Goal: Task Accomplishment & Management: Use online tool/utility

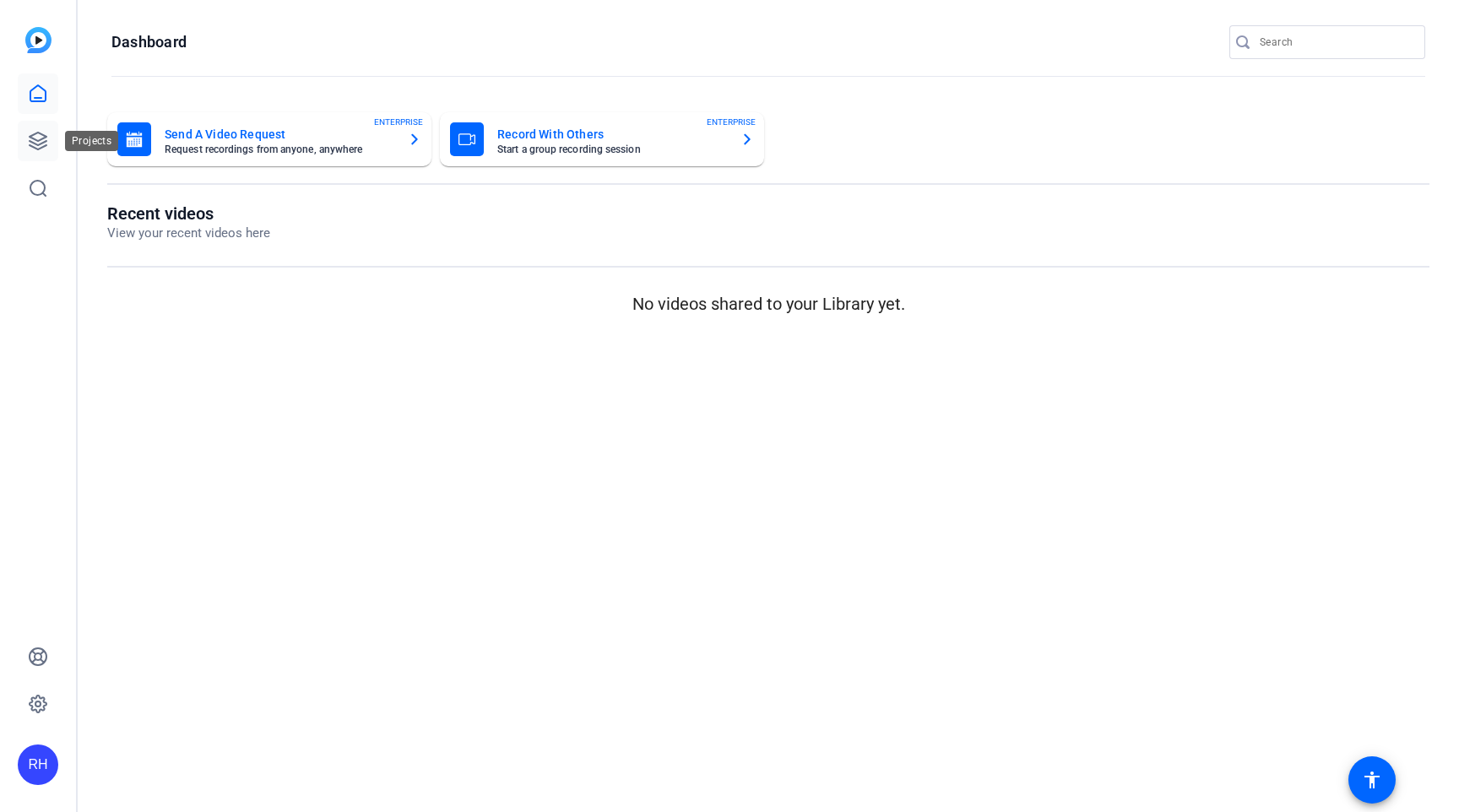
click at [32, 138] on icon at bounding box center [38, 141] width 17 height 17
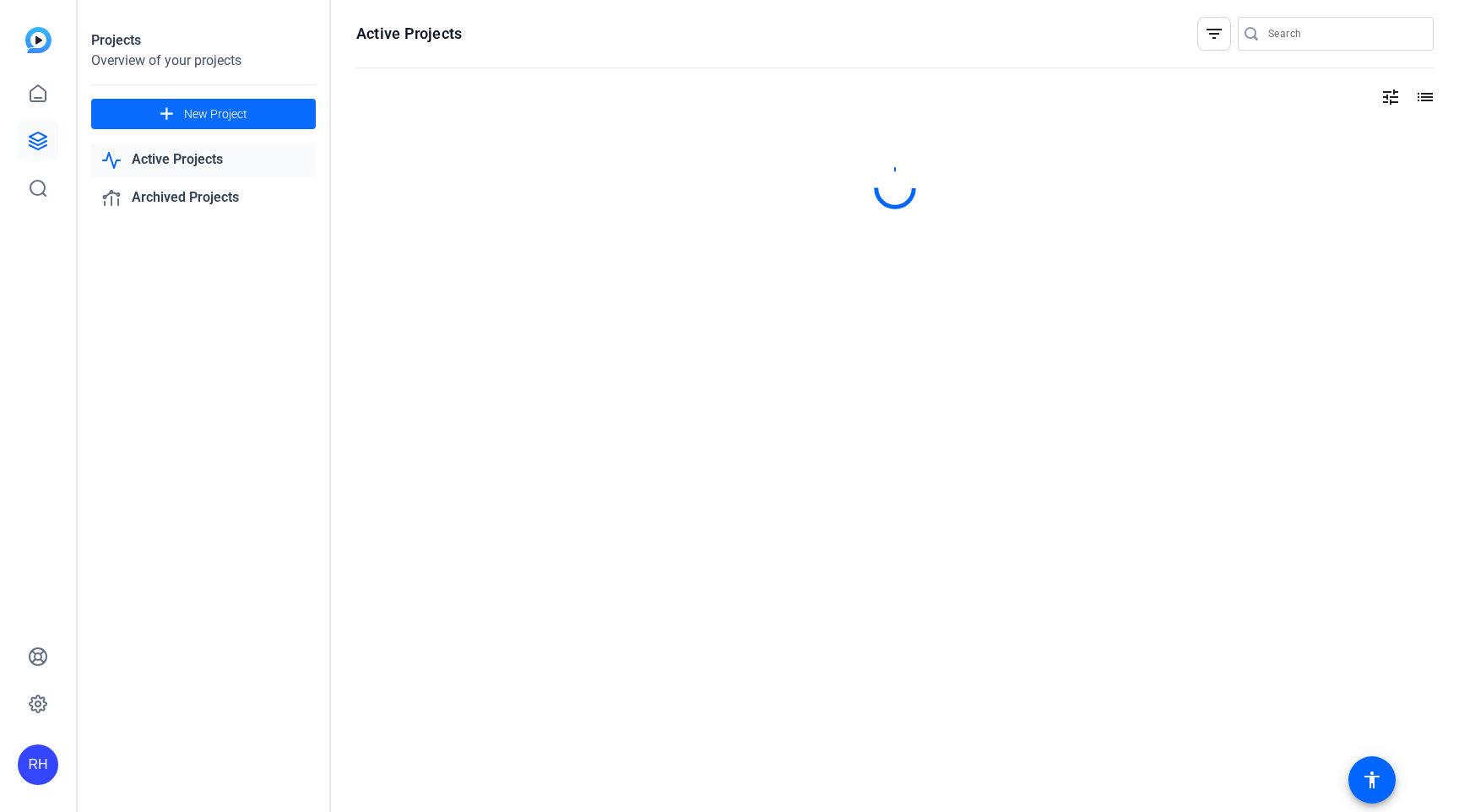
click at [228, 113] on span "New Project" at bounding box center [215, 115] width 63 height 18
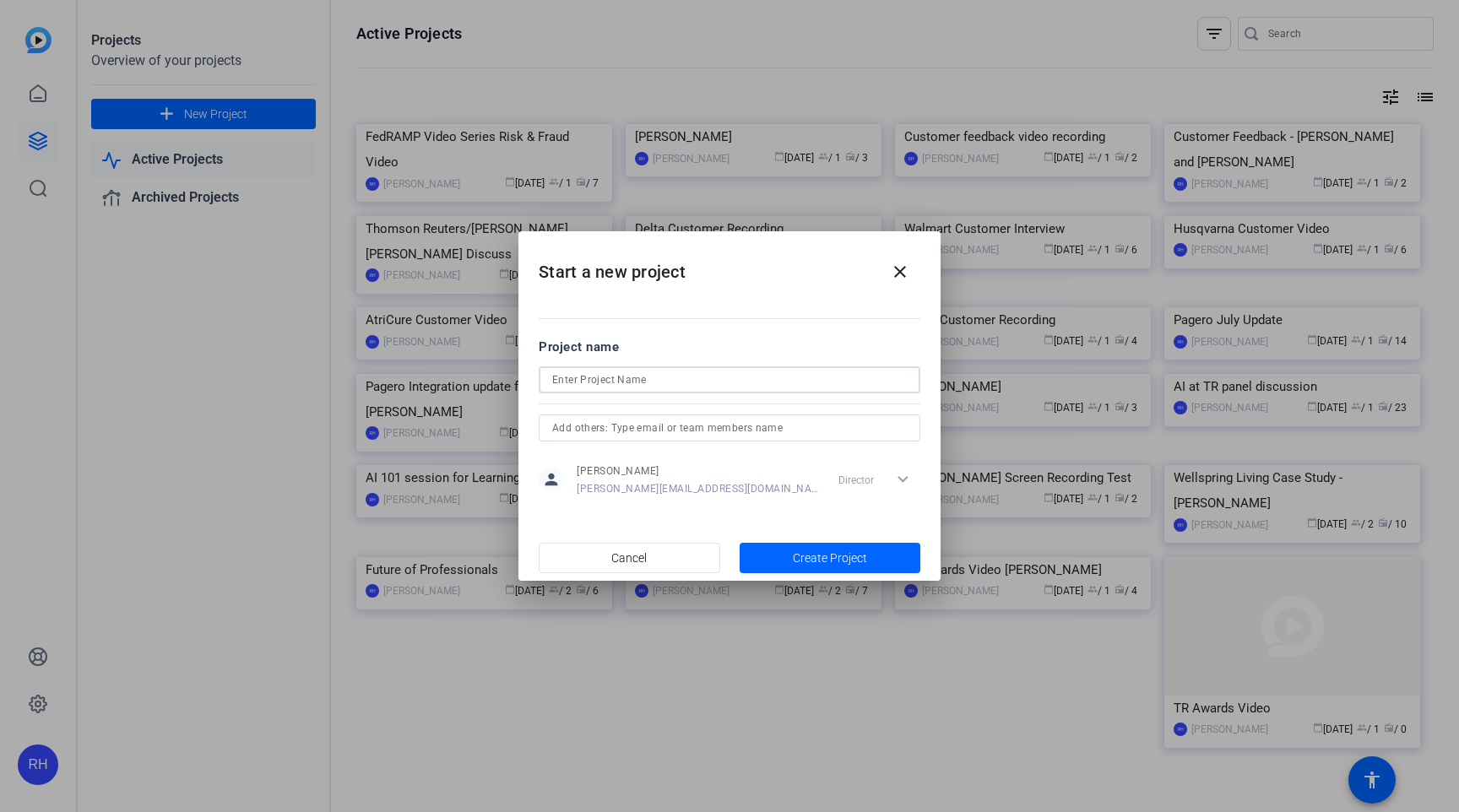
click at [582, 385] on input at bounding box center [729, 380] width 354 height 20
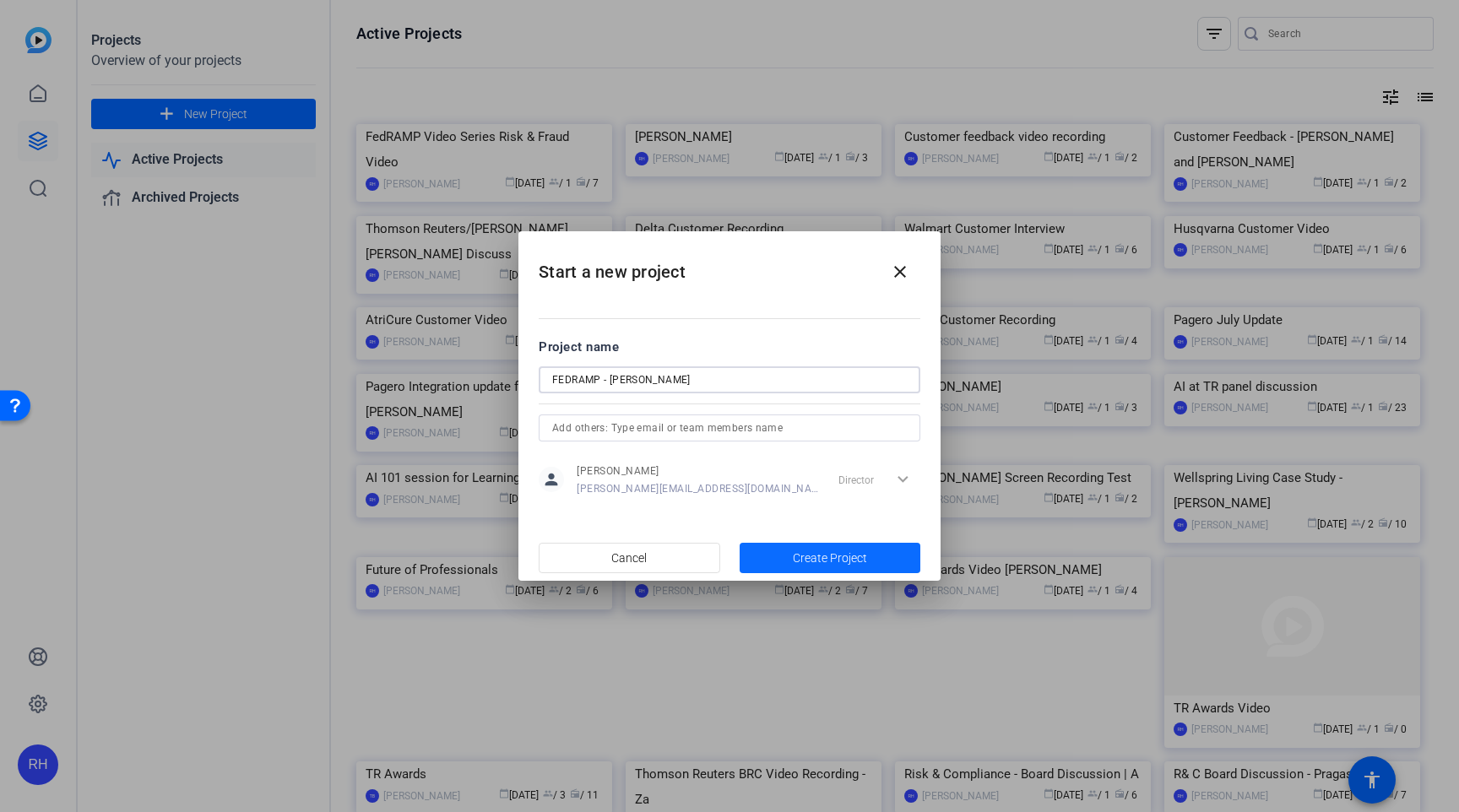
type input "FEDRAMP - [PERSON_NAME]"
click at [800, 558] on span "Create Project" at bounding box center [830, 559] width 74 height 18
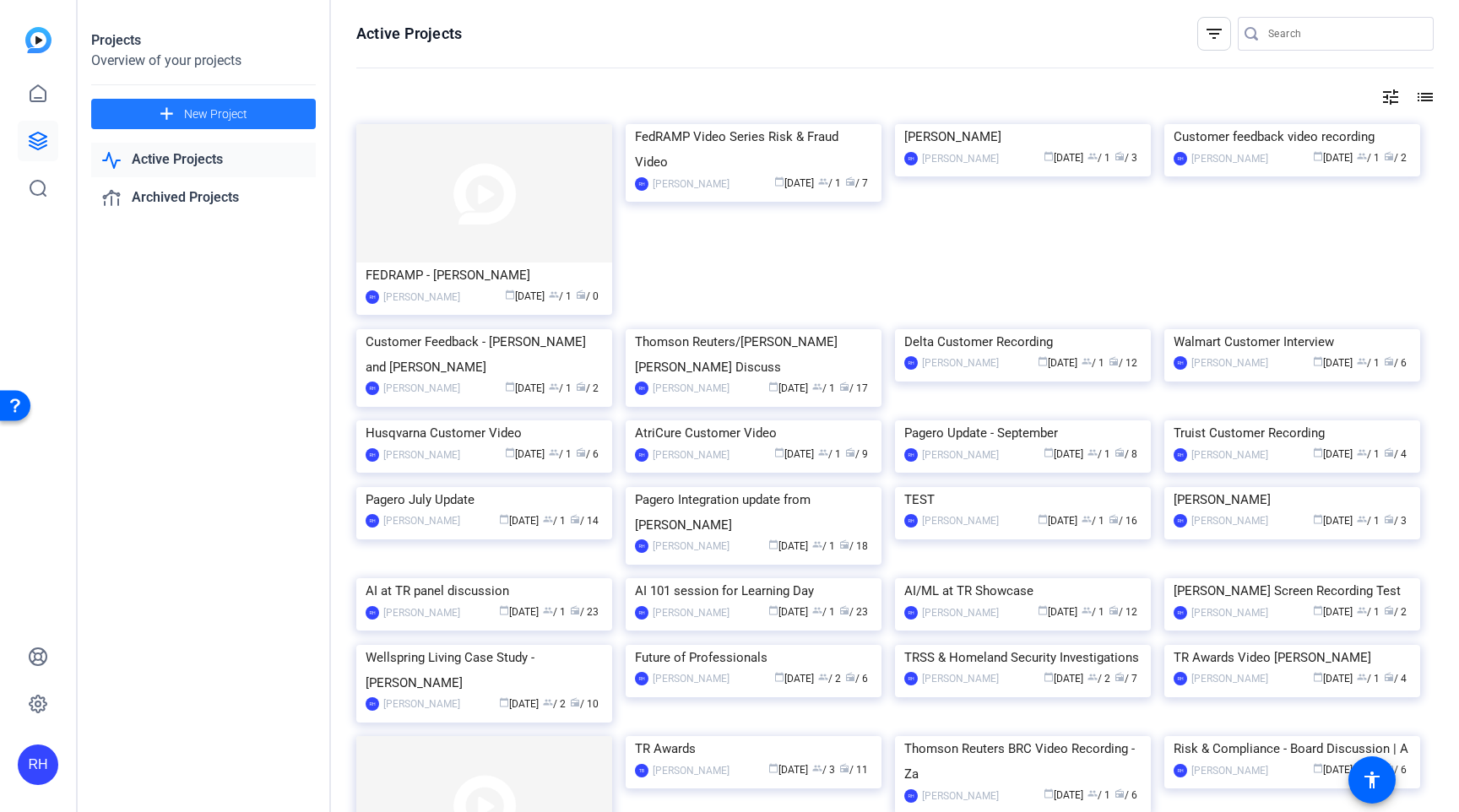
click at [431, 216] on img at bounding box center [484, 193] width 255 height 139
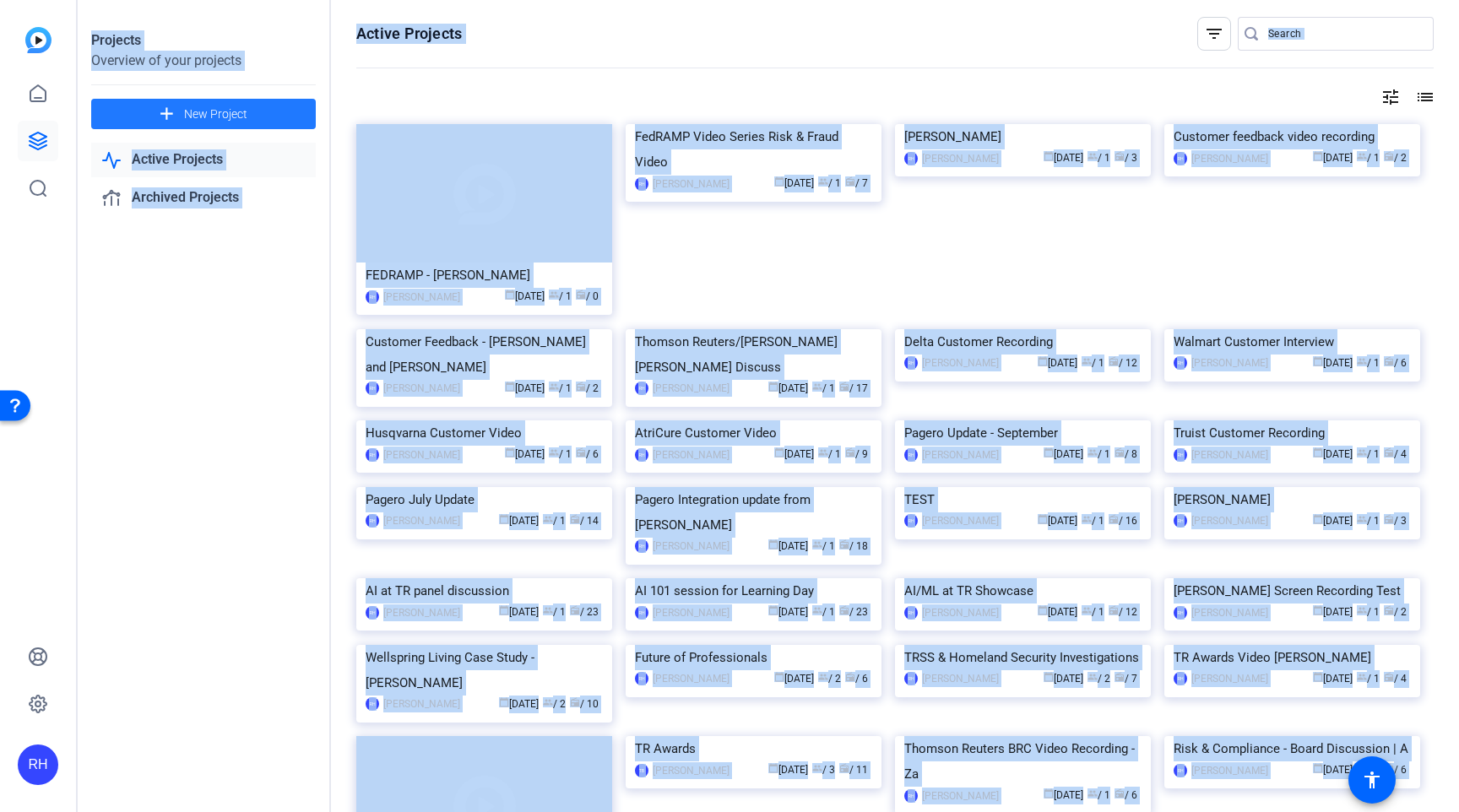
click at [431, 215] on div "Projects Overview of your projects add New Project Active Projects Archived Pro…" at bounding box center [768, 406] width 1382 height 812
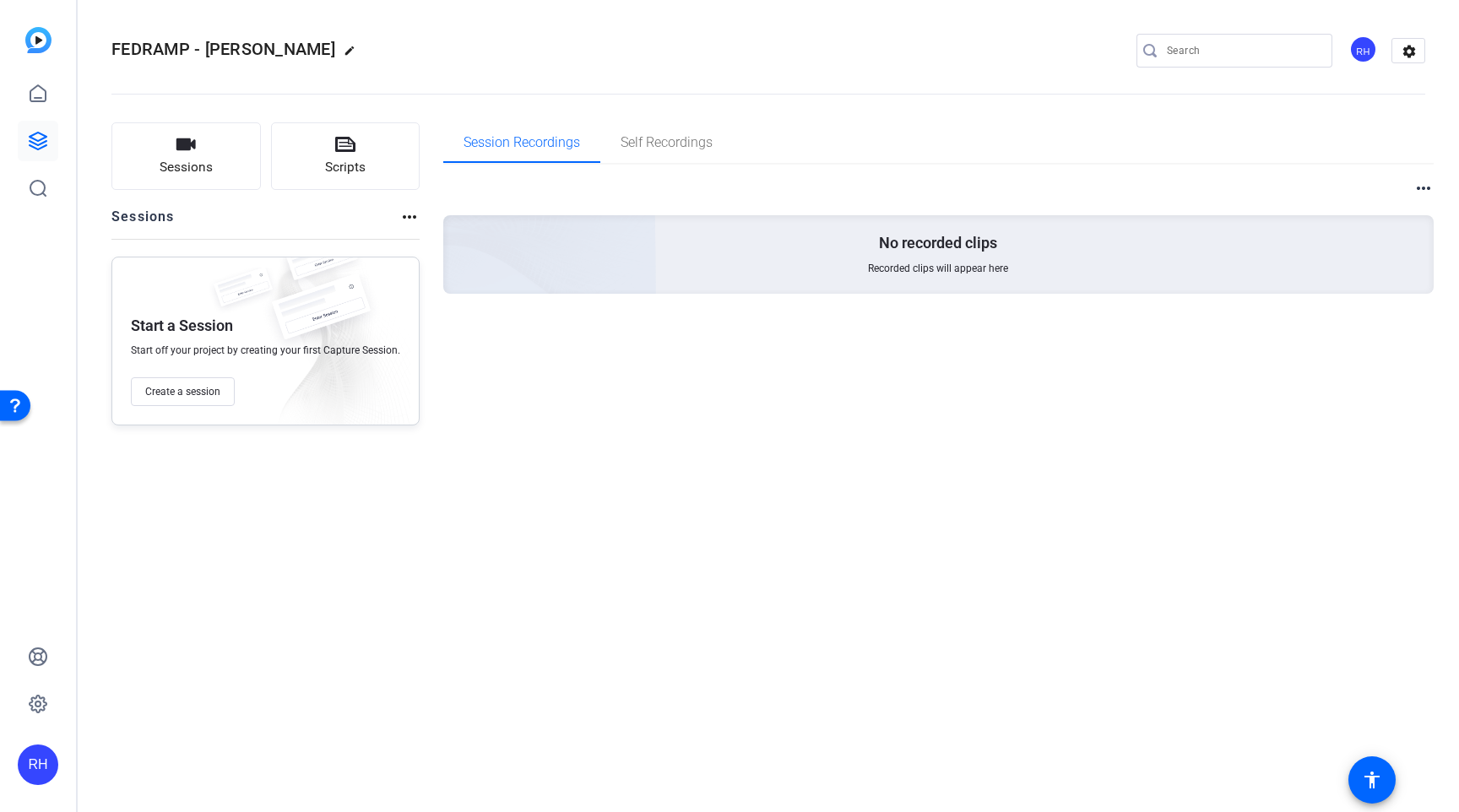
click at [519, 393] on div "Session Recordings Self Recordings more_horiz No recorded clips Recorded clips …" at bounding box center [939, 274] width 992 height 303
click at [173, 402] on button "Create a session" at bounding box center [183, 391] width 104 height 29
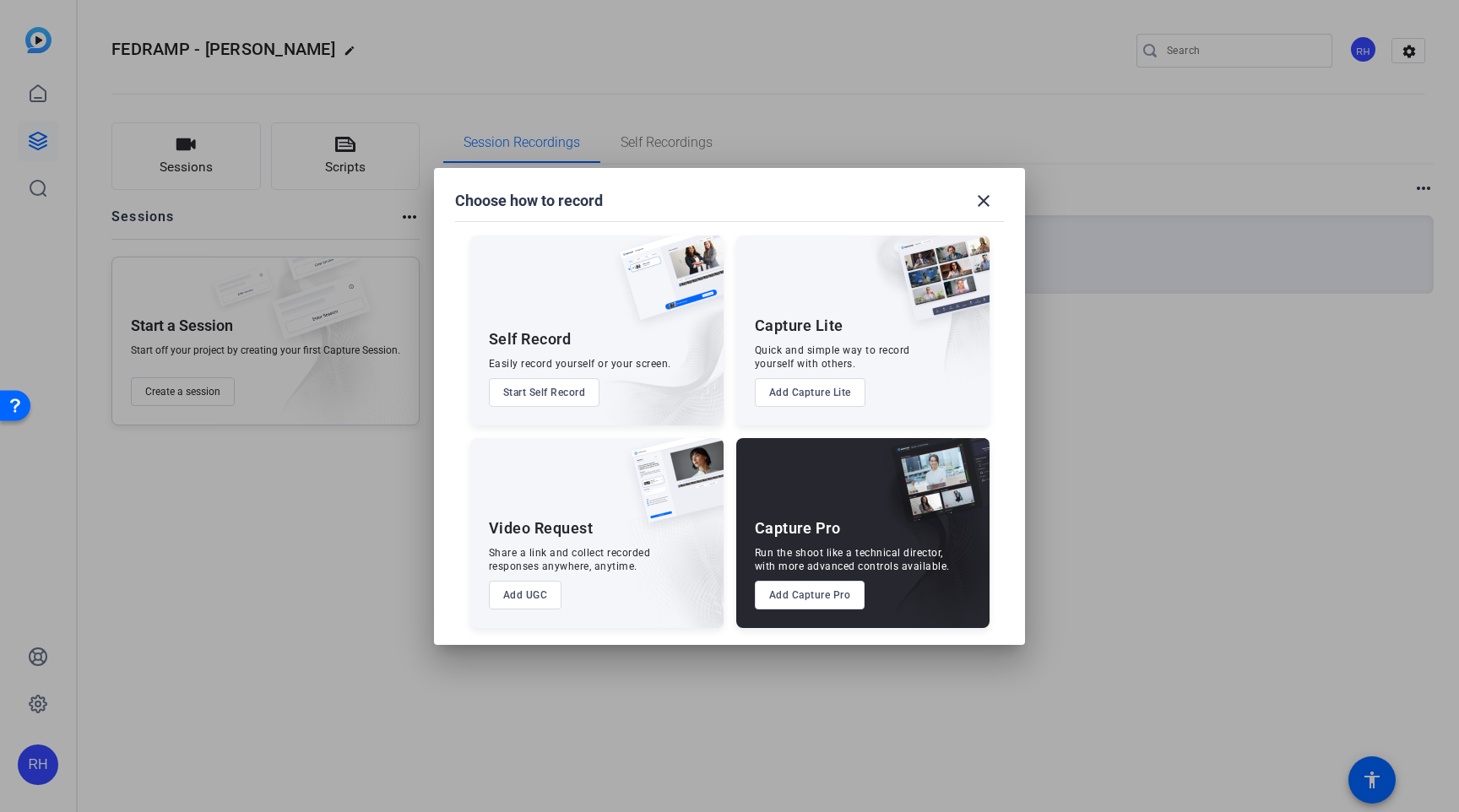
click at [790, 610] on div "Capture Pro Run the shoot like a technical director, with more advanced control…" at bounding box center [863, 533] width 253 height 190
click at [783, 600] on button "Add Capture Pro" at bounding box center [810, 595] width 111 height 29
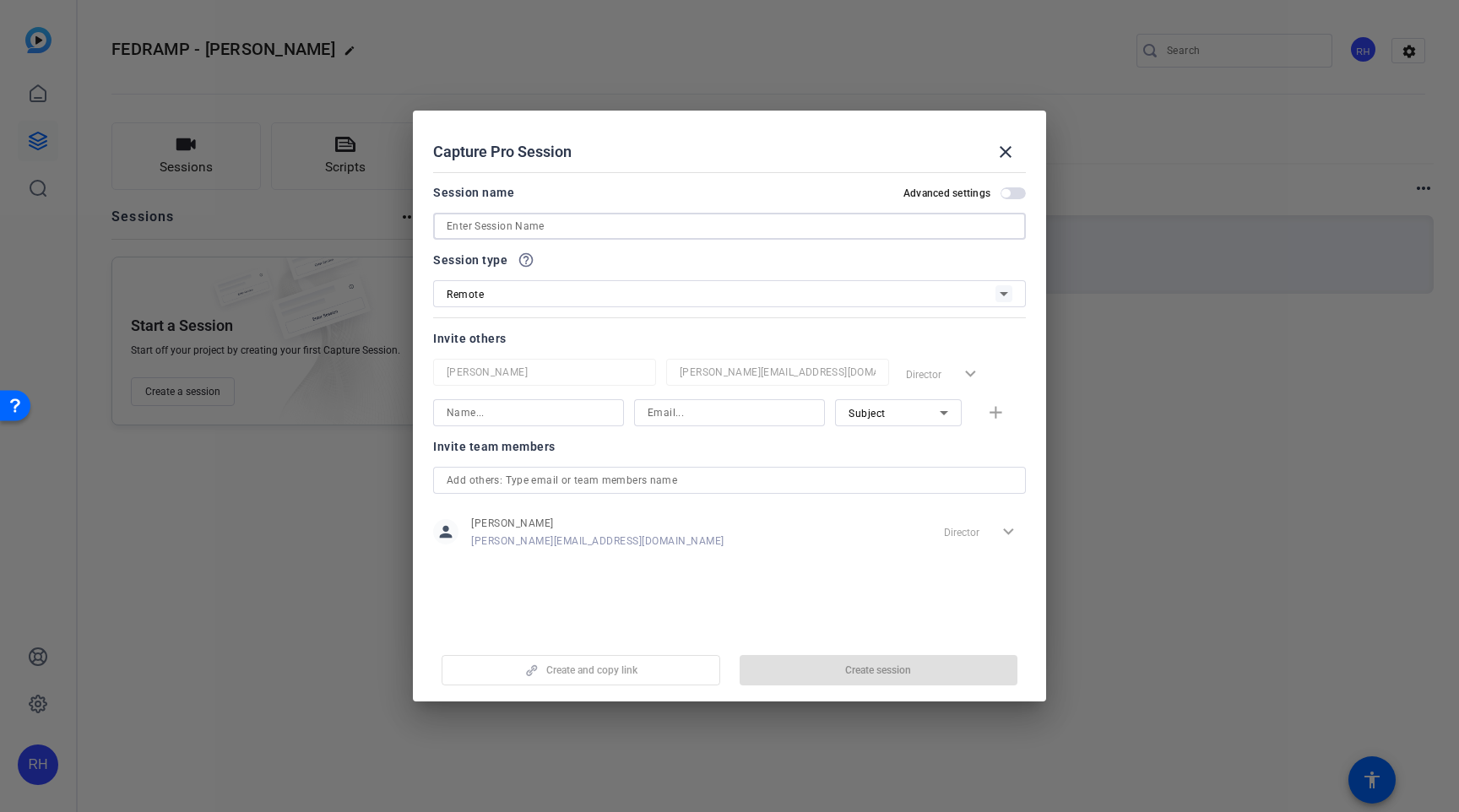
click at [475, 233] on input at bounding box center [730, 226] width 566 height 20
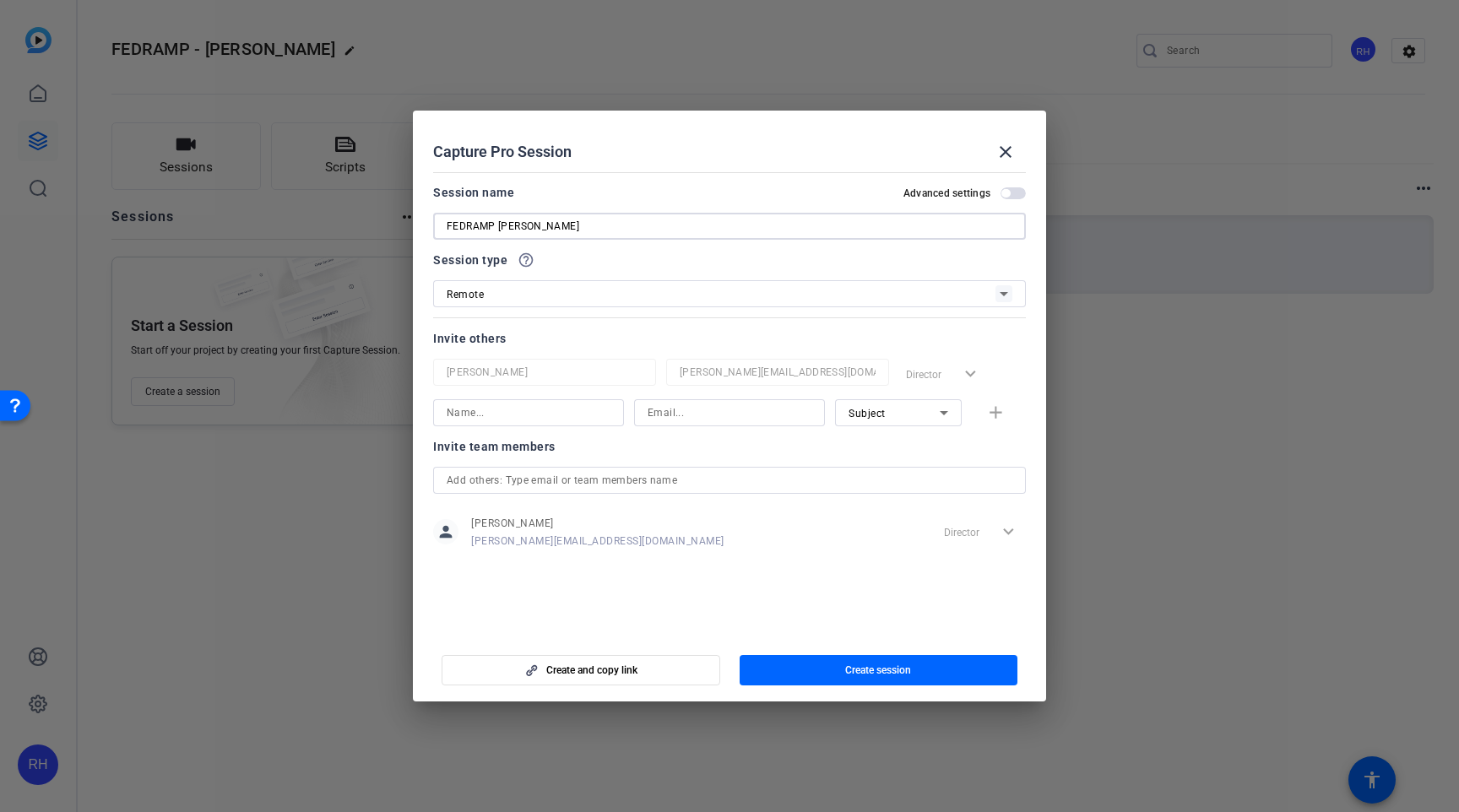
type input "FEDRAMP [PERSON_NAME]"
click at [486, 418] on input at bounding box center [529, 413] width 164 height 20
type input "[PERSON_NAME]"
paste input "[PERSON_NAME][EMAIL_ADDRESS][PERSON_NAME][DOMAIN_NAME]"
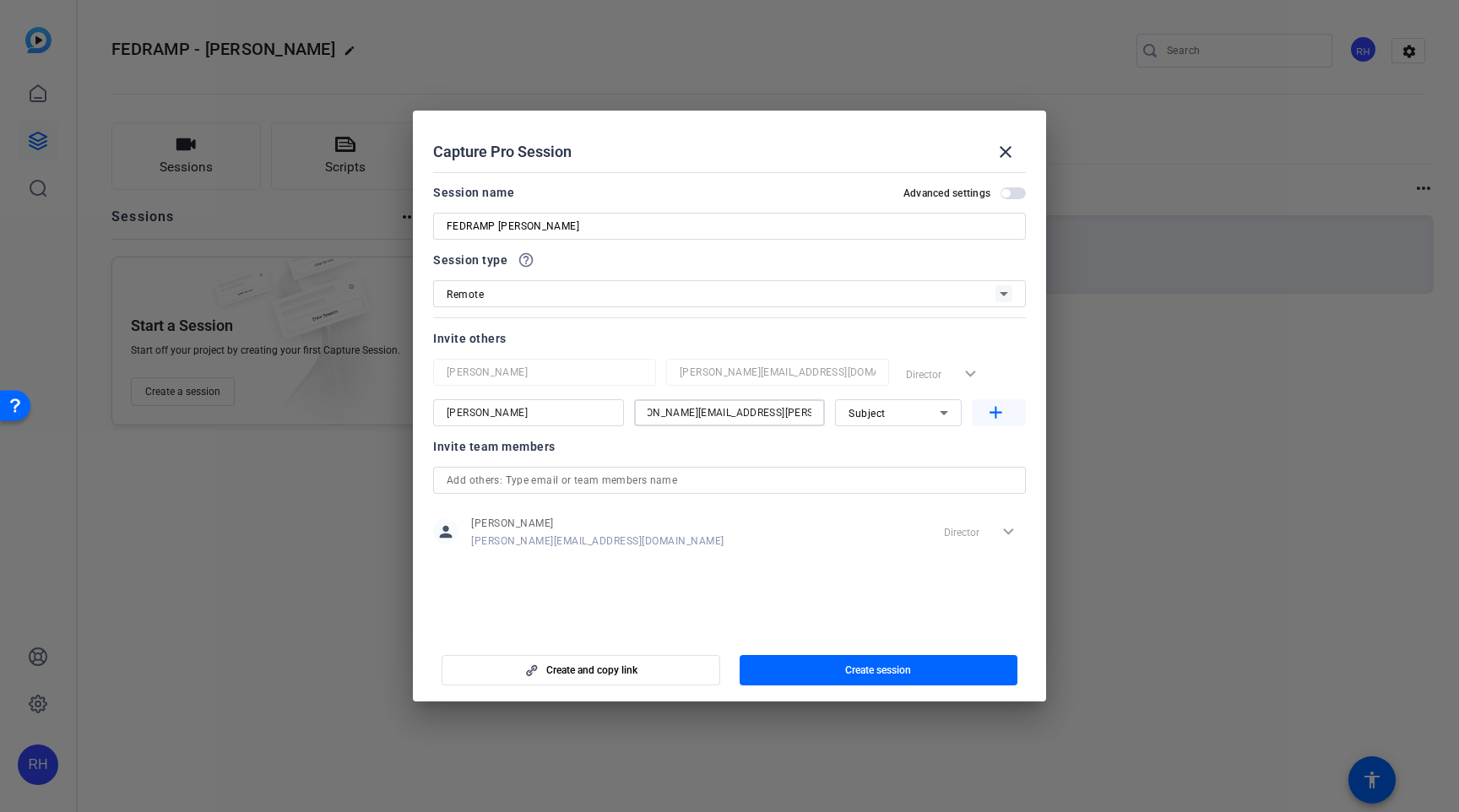
type input "[PERSON_NAME][EMAIL_ADDRESS][PERSON_NAME][DOMAIN_NAME]"
click at [996, 415] on mat-icon "add" at bounding box center [996, 413] width 21 height 21
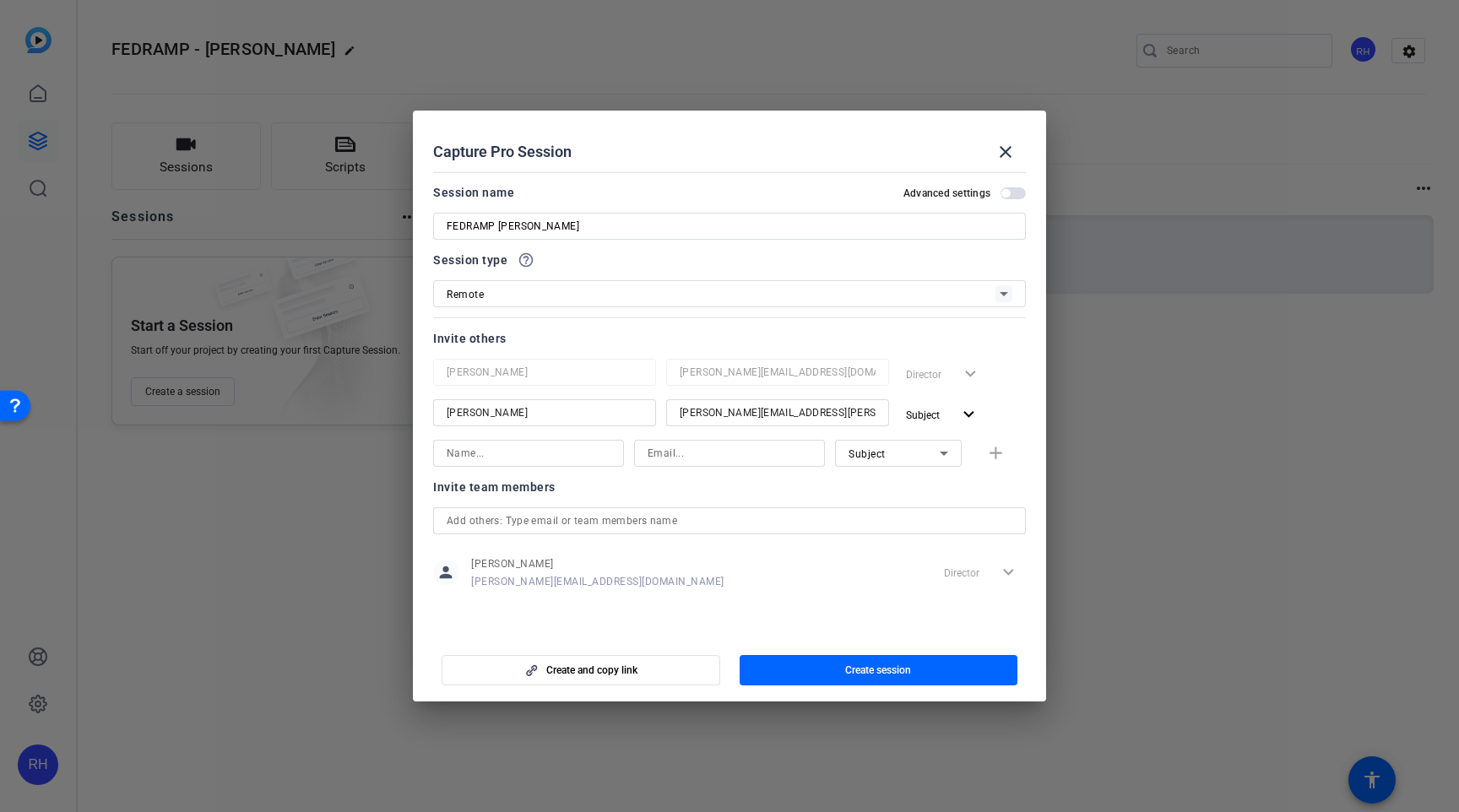
click at [460, 446] on input at bounding box center [529, 453] width 164 height 20
type input "[PERSON_NAME]"
click at [684, 459] on input at bounding box center [730, 453] width 164 height 20
paste input "[PERSON_NAME][EMAIL_ADDRESS][PERSON_NAME][DOMAIN_NAME]"
type input "[PERSON_NAME][EMAIL_ADDRESS][PERSON_NAME][DOMAIN_NAME]"
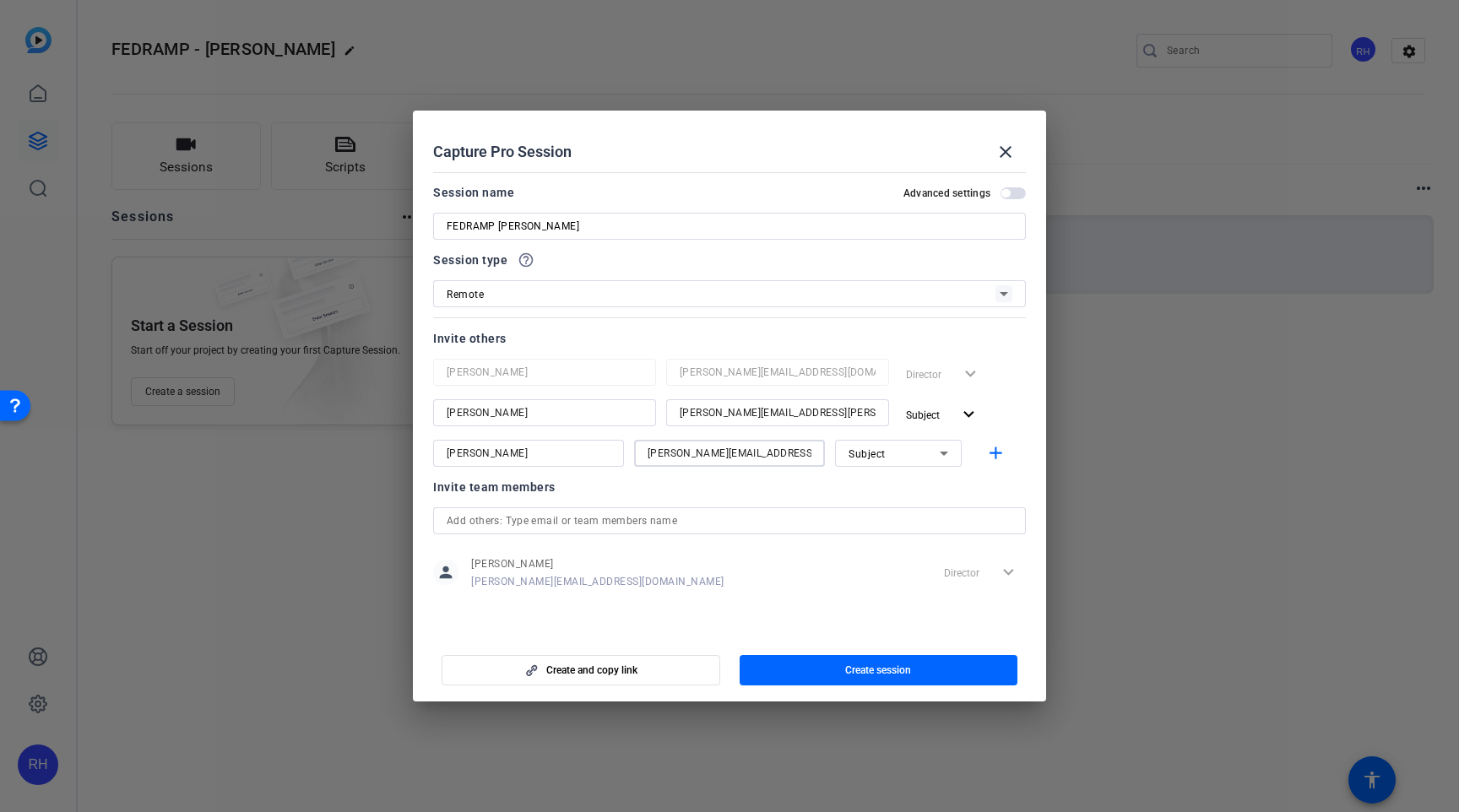
click at [939, 453] on icon at bounding box center [944, 453] width 20 height 20
click at [883, 512] on span "Watcher" at bounding box center [869, 514] width 41 height 20
click at [987, 454] on mat-icon "add" at bounding box center [996, 453] width 21 height 21
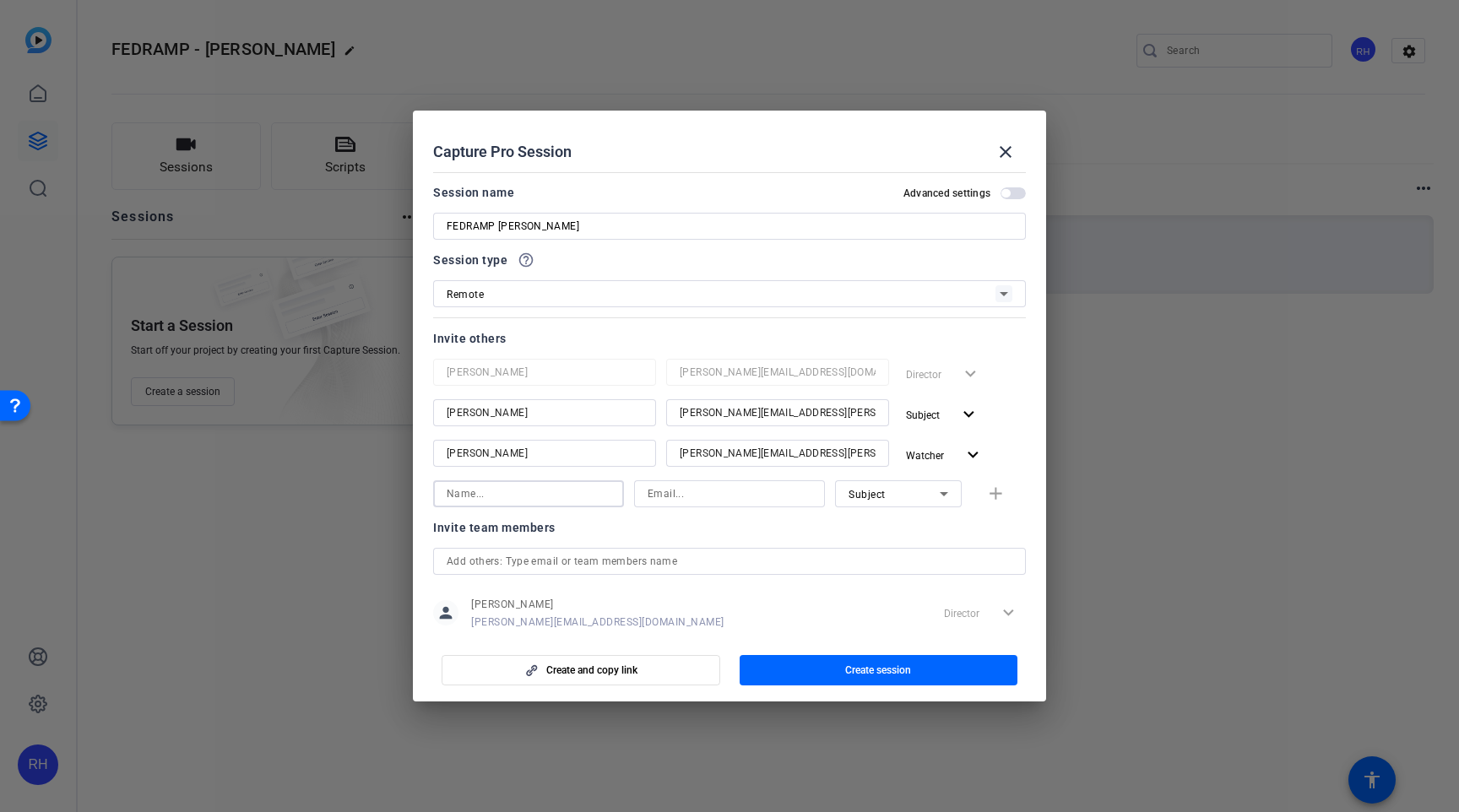
click at [578, 503] on input at bounding box center [529, 494] width 164 height 20
type input "[PERSON_NAME]"
click at [732, 494] on input at bounding box center [730, 494] width 164 height 20
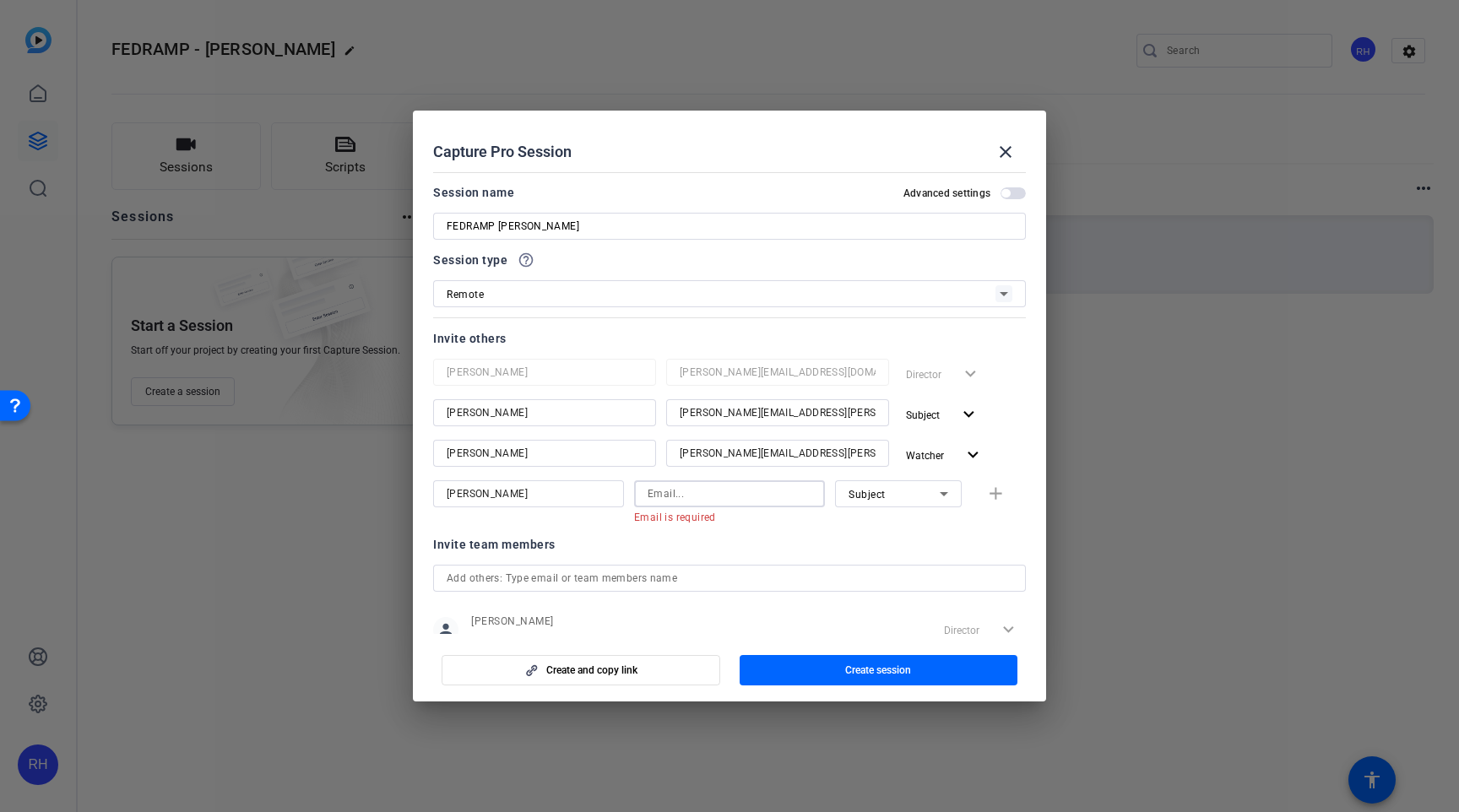
click at [675, 495] on input at bounding box center [730, 494] width 164 height 20
paste input "[PERSON_NAME][EMAIL_ADDRESS][PERSON_NAME][DOMAIN_NAME]"
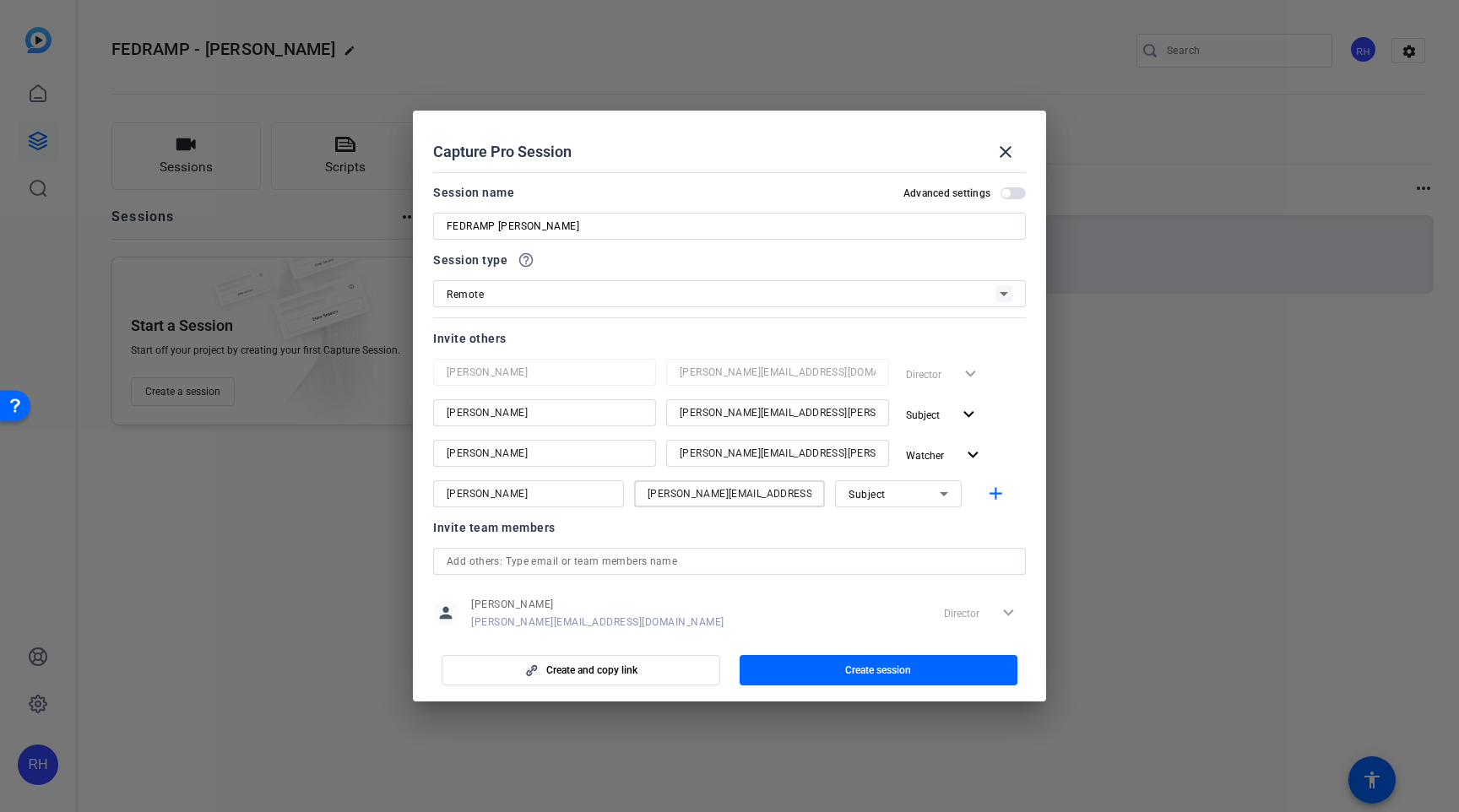
scroll to position [0, 29]
type input "[PERSON_NAME][EMAIL_ADDRESS][PERSON_NAME][DOMAIN_NAME]"
click at [909, 496] on div "Subject" at bounding box center [894, 494] width 91 height 21
click at [869, 528] on span "Collaborator" at bounding box center [880, 528] width 62 height 20
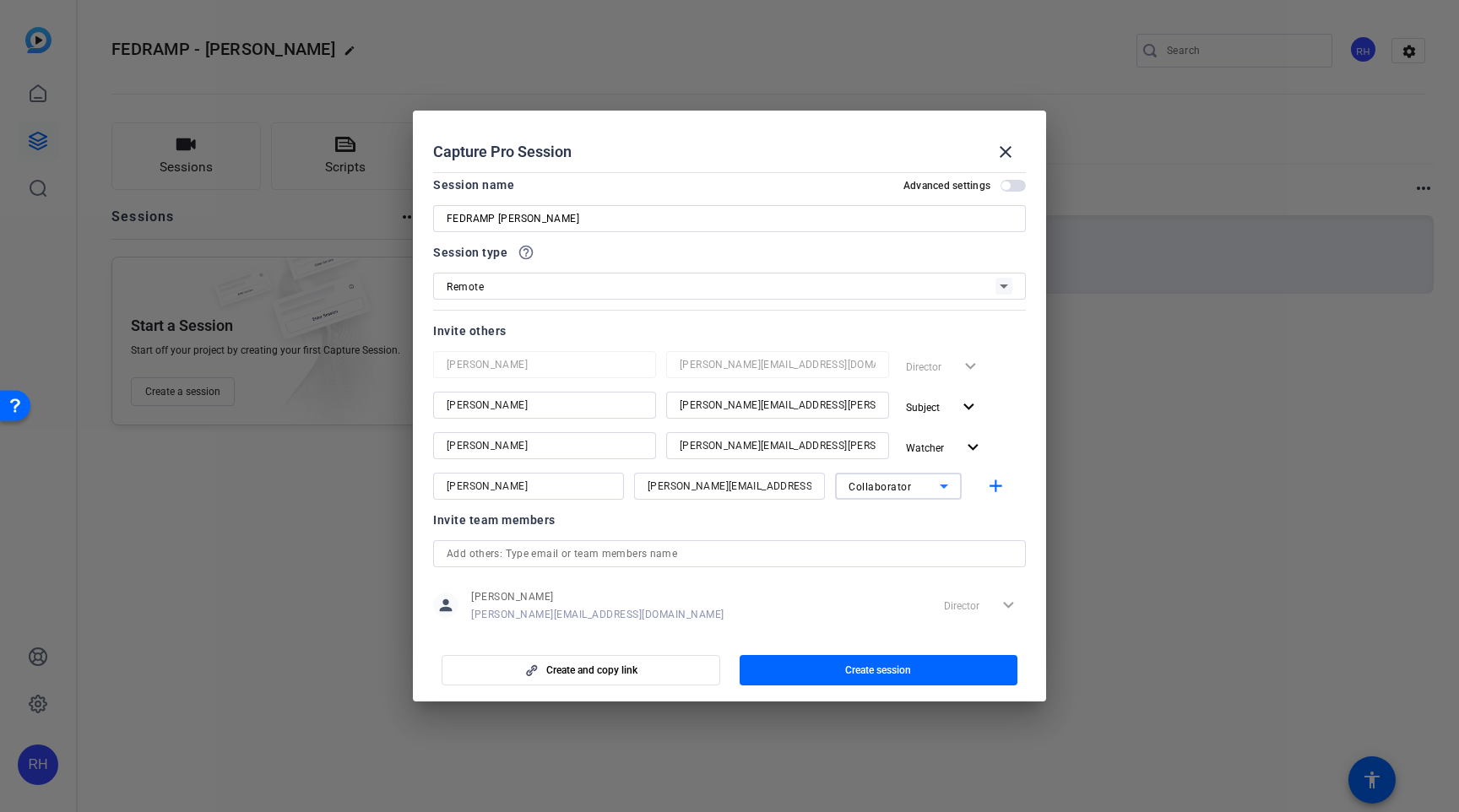
scroll to position [9, 0]
click at [859, 679] on button "Create session" at bounding box center [878, 670] width 278 height 30
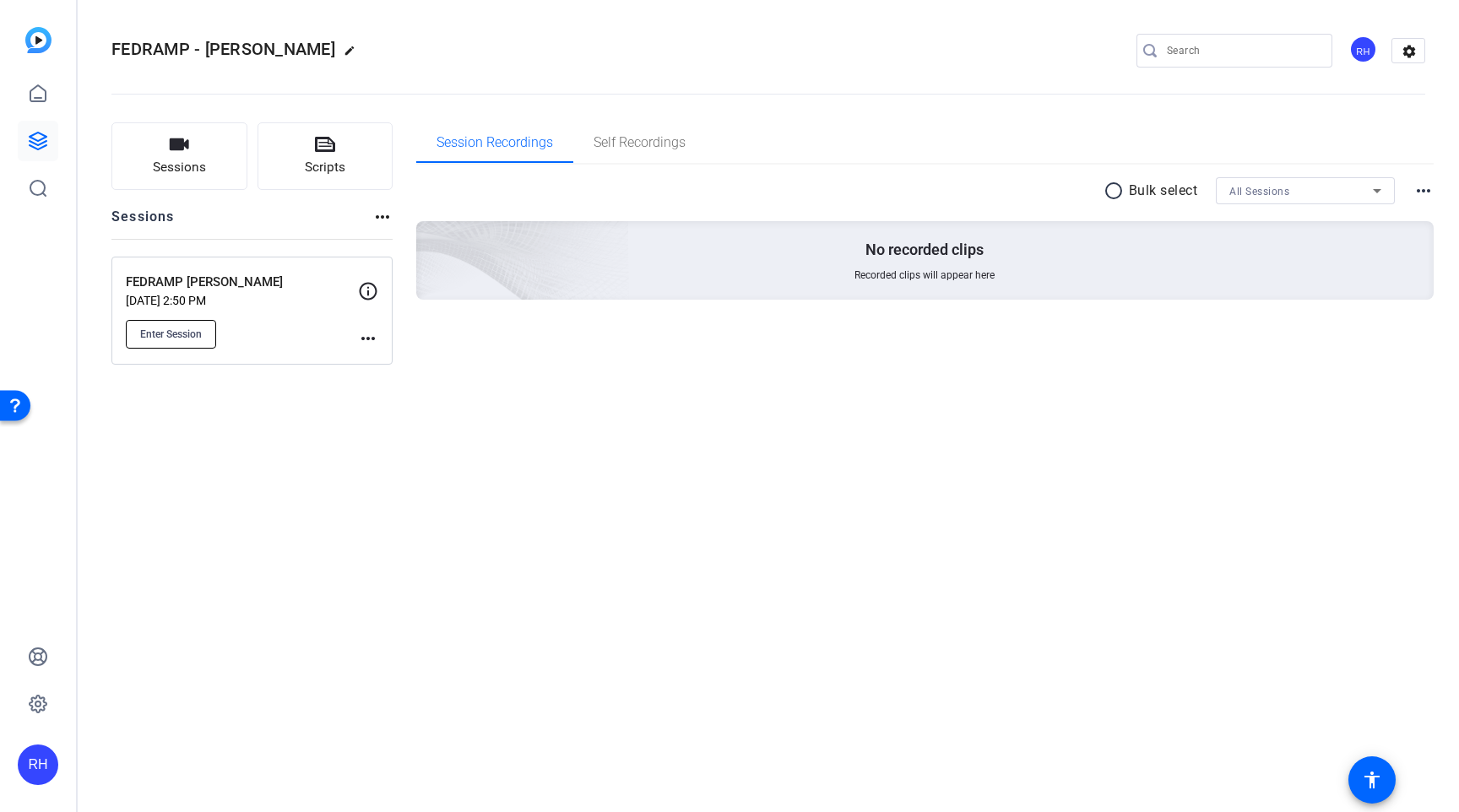
click at [178, 327] on span "Enter Session" at bounding box center [171, 334] width 62 height 14
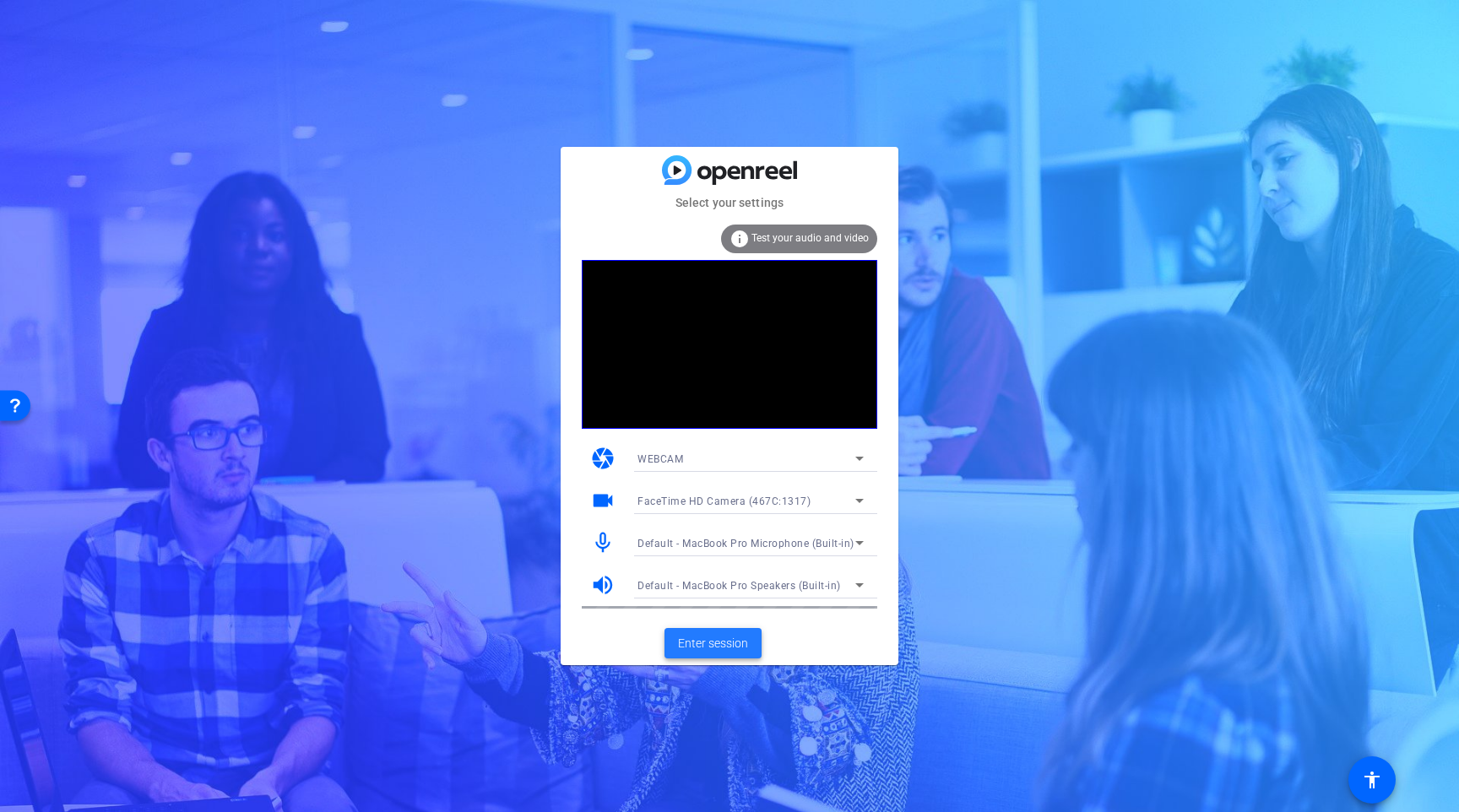
click at [696, 639] on span "Enter session" at bounding box center [714, 643] width 70 height 18
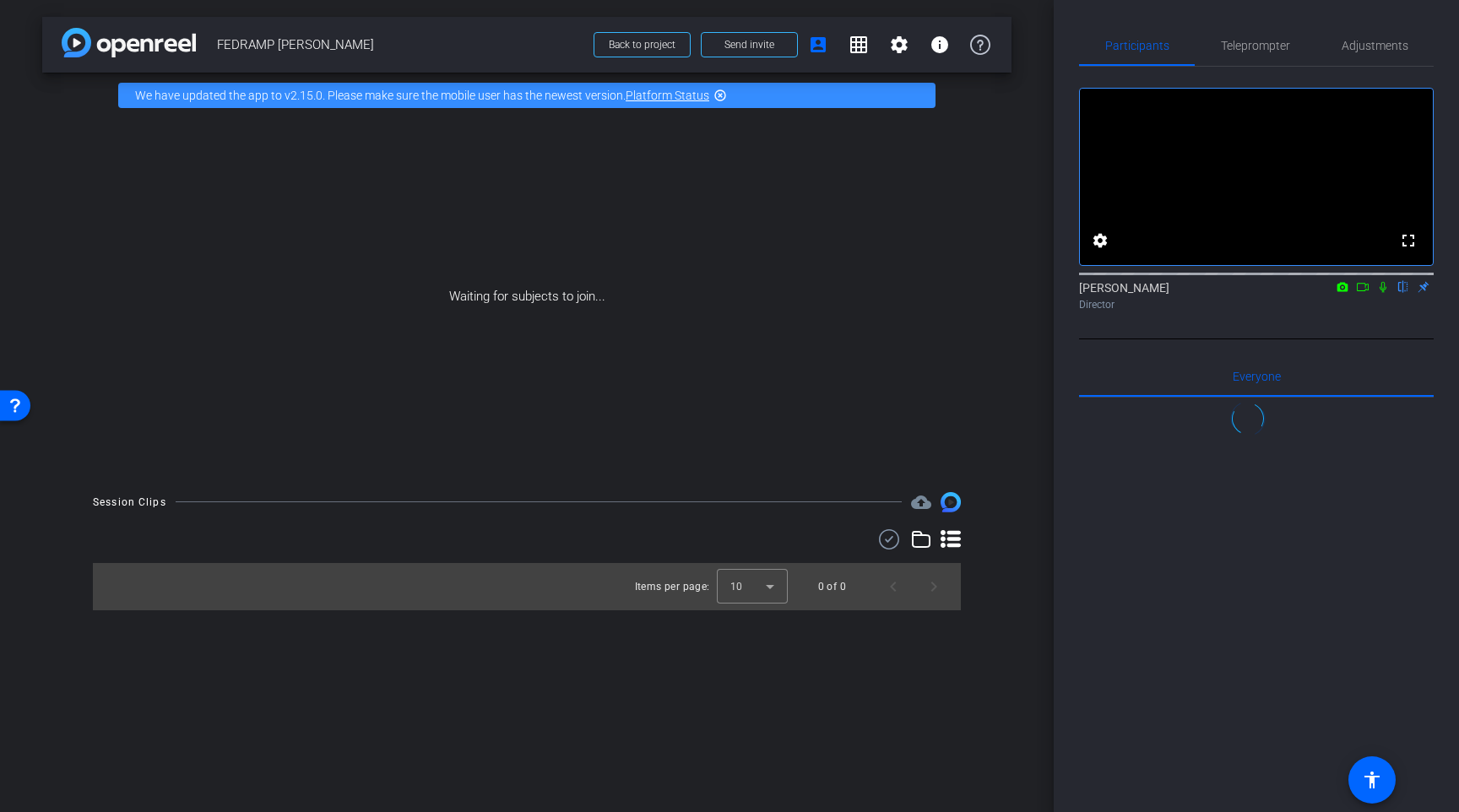
click at [1360, 293] on icon at bounding box center [1363, 287] width 14 height 12
click at [1404, 293] on icon at bounding box center [1403, 287] width 7 height 11
click at [1264, 47] on span "Teleprompter" at bounding box center [1255, 46] width 69 height 12
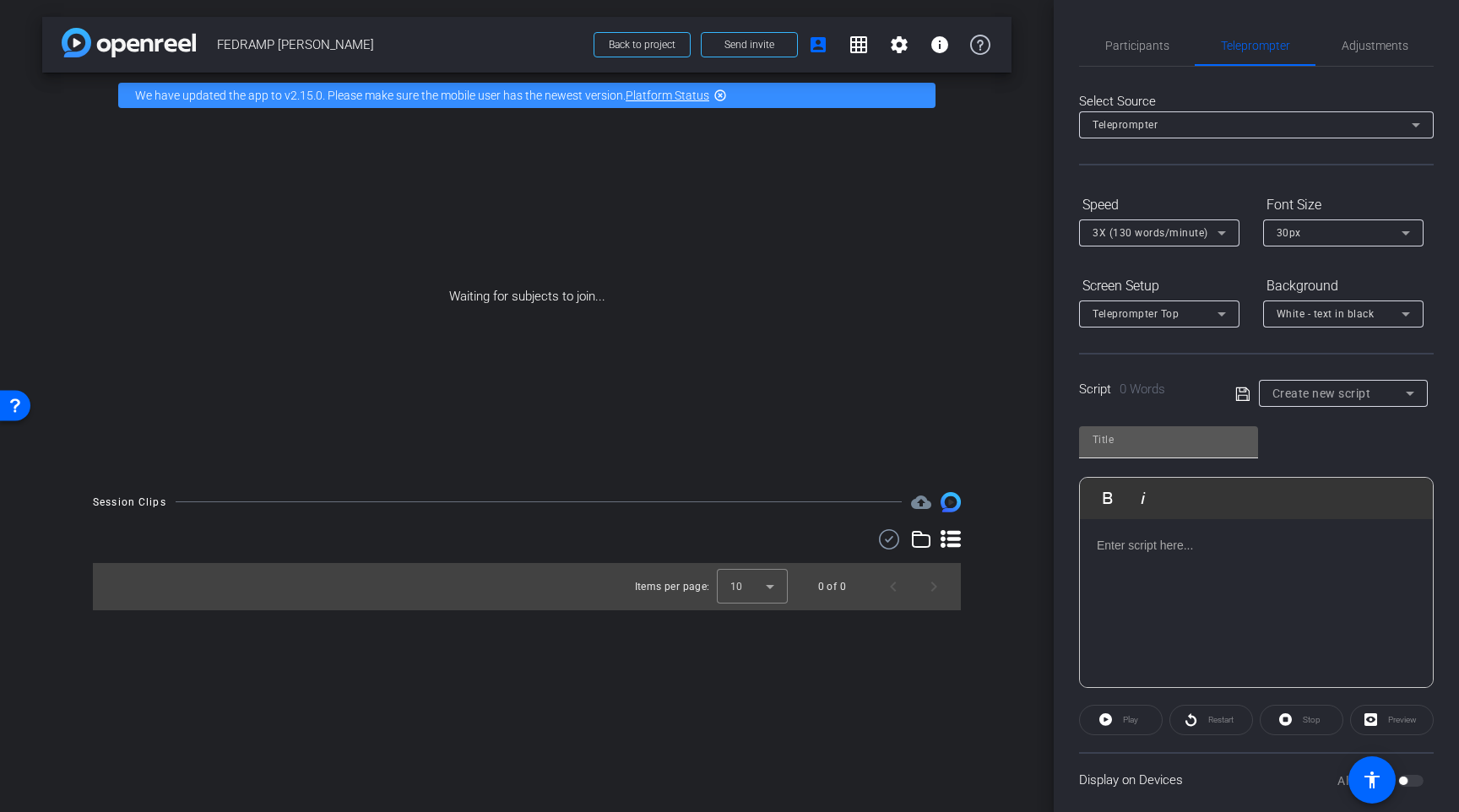
click at [1125, 449] on div at bounding box center [1169, 439] width 152 height 27
click at [1124, 441] on input "text" at bounding box center [1169, 440] width 152 height 20
type input "P"
type input "FedRamp Pat"
click at [1150, 562] on div at bounding box center [1256, 603] width 353 height 169
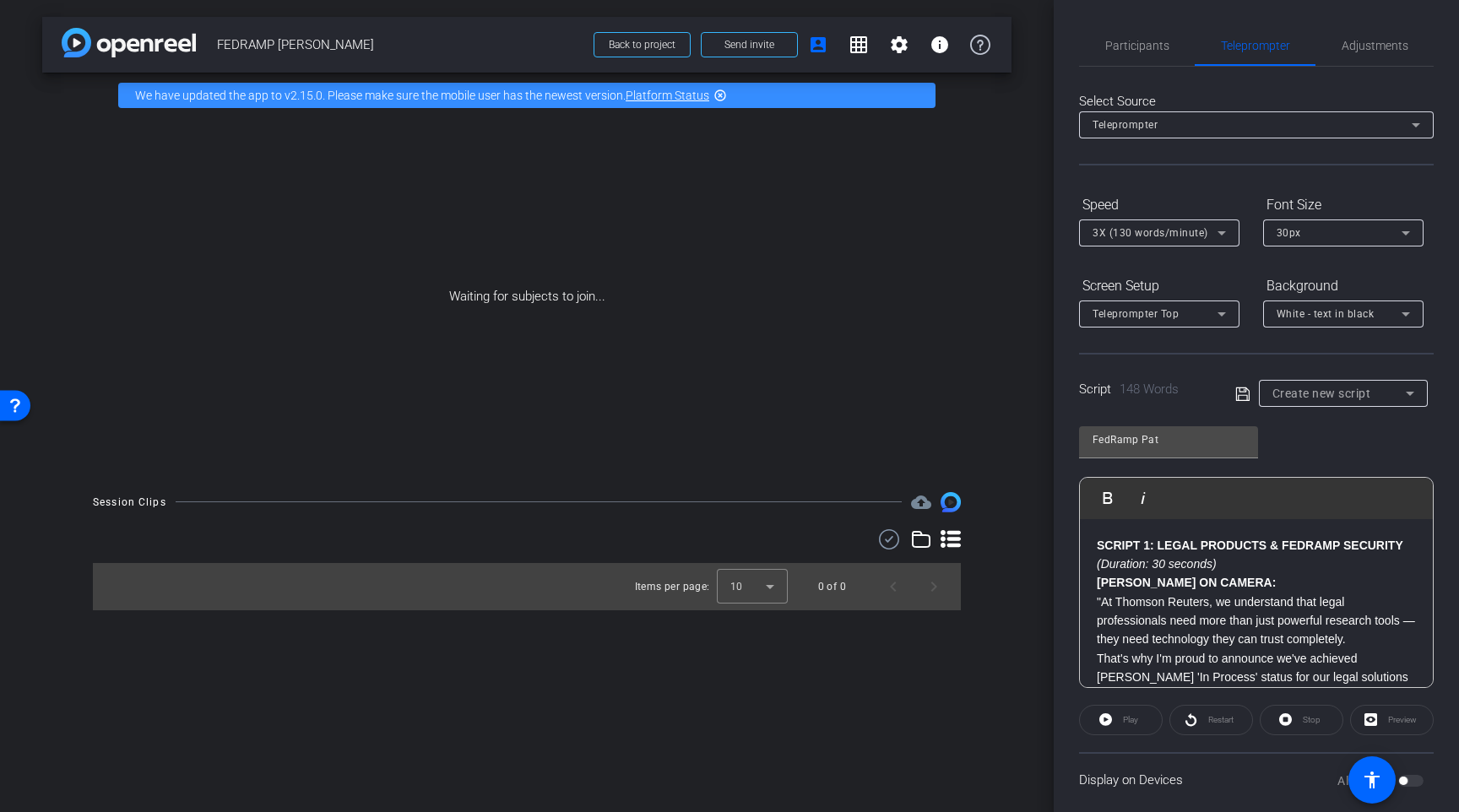
click at [1288, 583] on p "PAT EVELAND ON CAMERA:" at bounding box center [1256, 583] width 319 height 19
drag, startPoint x: 1241, startPoint y: 566, endPoint x: 1080, endPoint y: 573, distance: 161.2
click at [1080, 573] on div "SCRIPT 1: LEGAL PRODUCTS & FEDRAMP SECURITY (Duration: 30 seconds) PAT EVELAND …" at bounding box center [1256, 762] width 353 height 487
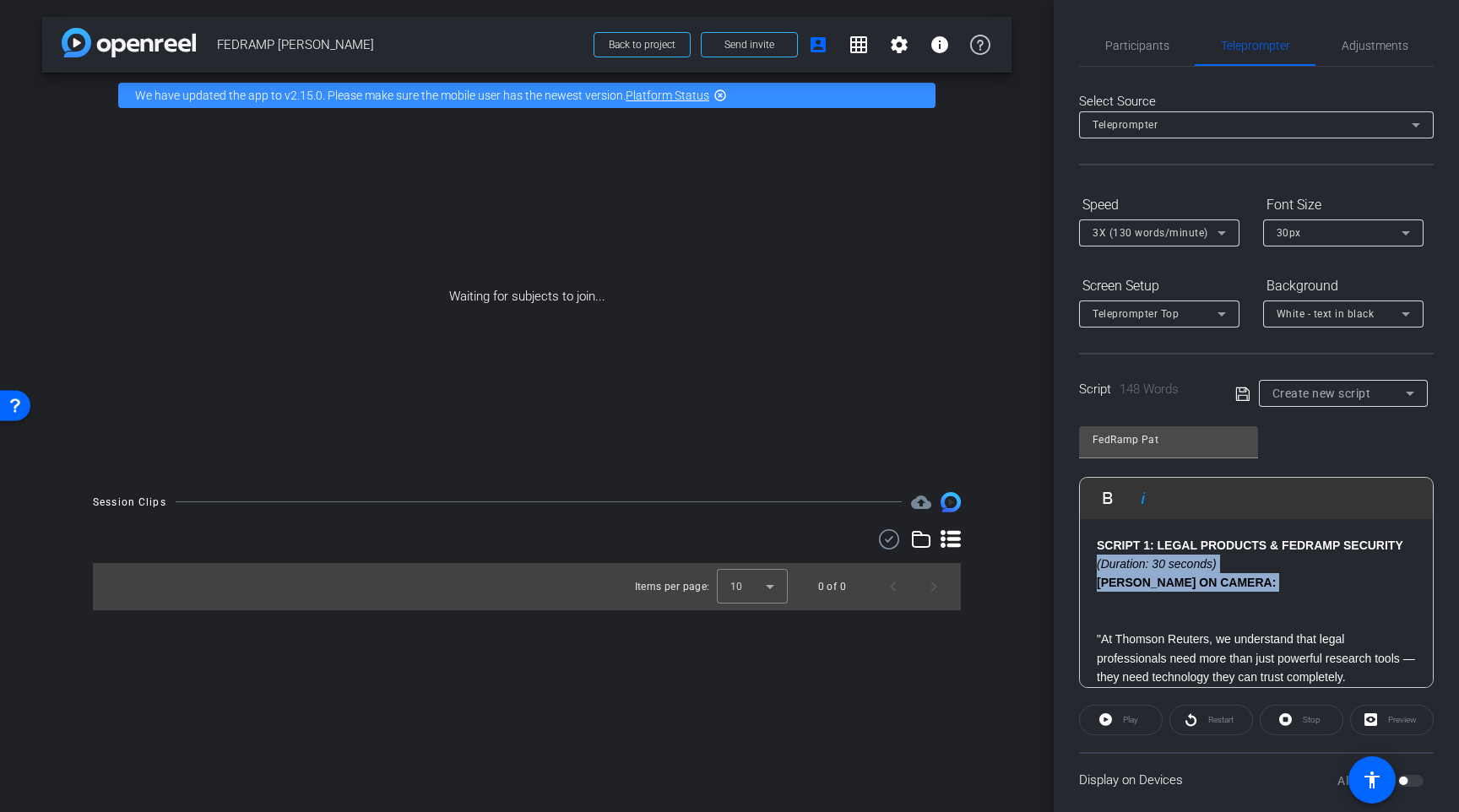
drag, startPoint x: 1304, startPoint y: 595, endPoint x: 1078, endPoint y: 573, distance: 227.1
click at [1078, 573] on div "Participants Teleprompter Adjustments Raymond Hemson Director Everyone 0 Mark a…" at bounding box center [1256, 406] width 405 height 812
click at [1084, 597] on div "SCRIPT 1: LEGAL PRODUCTS & FEDRAMP SECURITY (Duration: 30 seconds) PAT EVELAND …" at bounding box center [1256, 762] width 353 height 487
drag, startPoint x: 1277, startPoint y: 588, endPoint x: 1059, endPoint y: 591, distance: 218.0
click at [1059, 591] on div "Participants Teleprompter Adjustments Raymond Hemson Director Everyone 0 Mark a…" at bounding box center [1256, 406] width 405 height 812
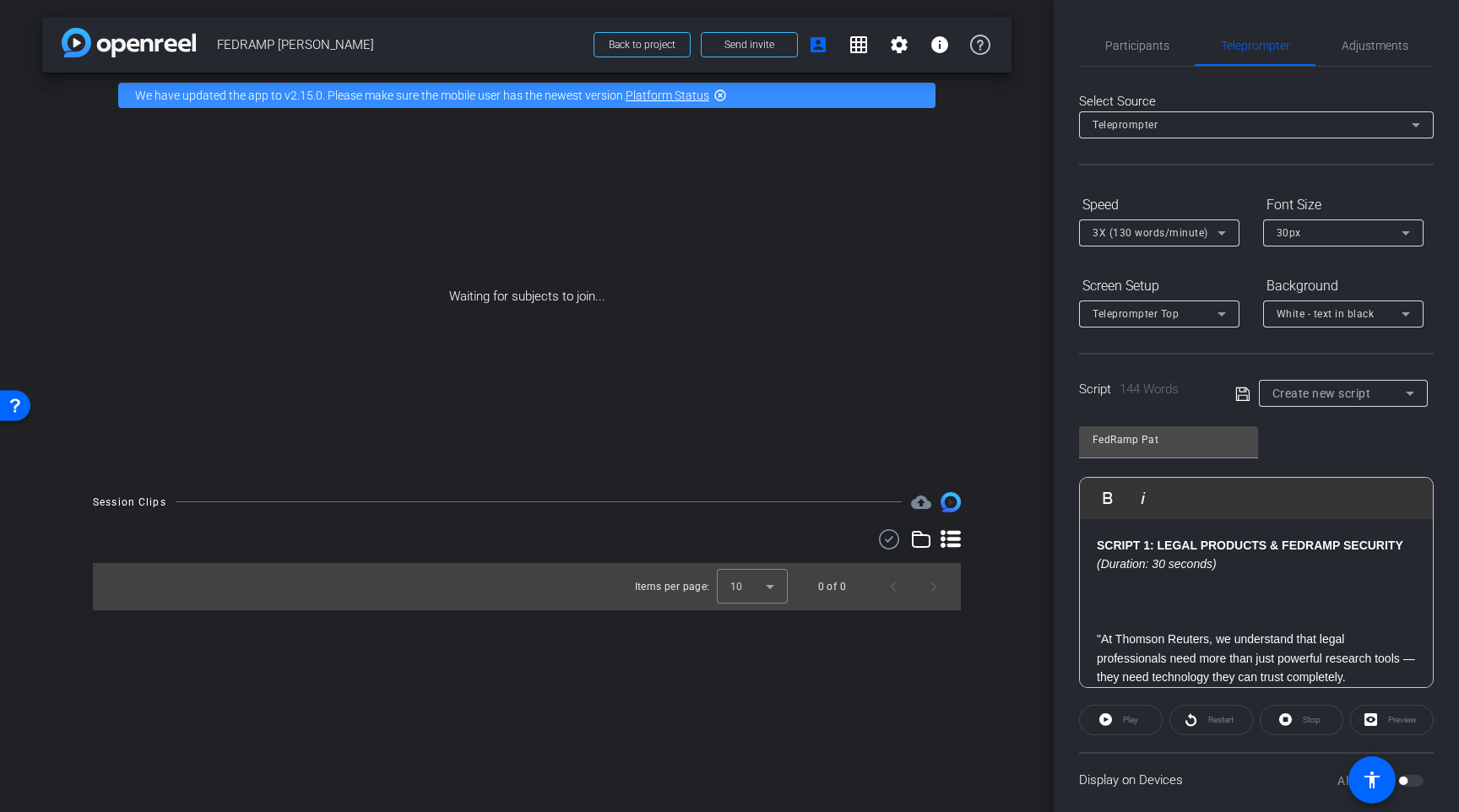
click at [1102, 609] on p "​" at bounding box center [1256, 602] width 319 height 19
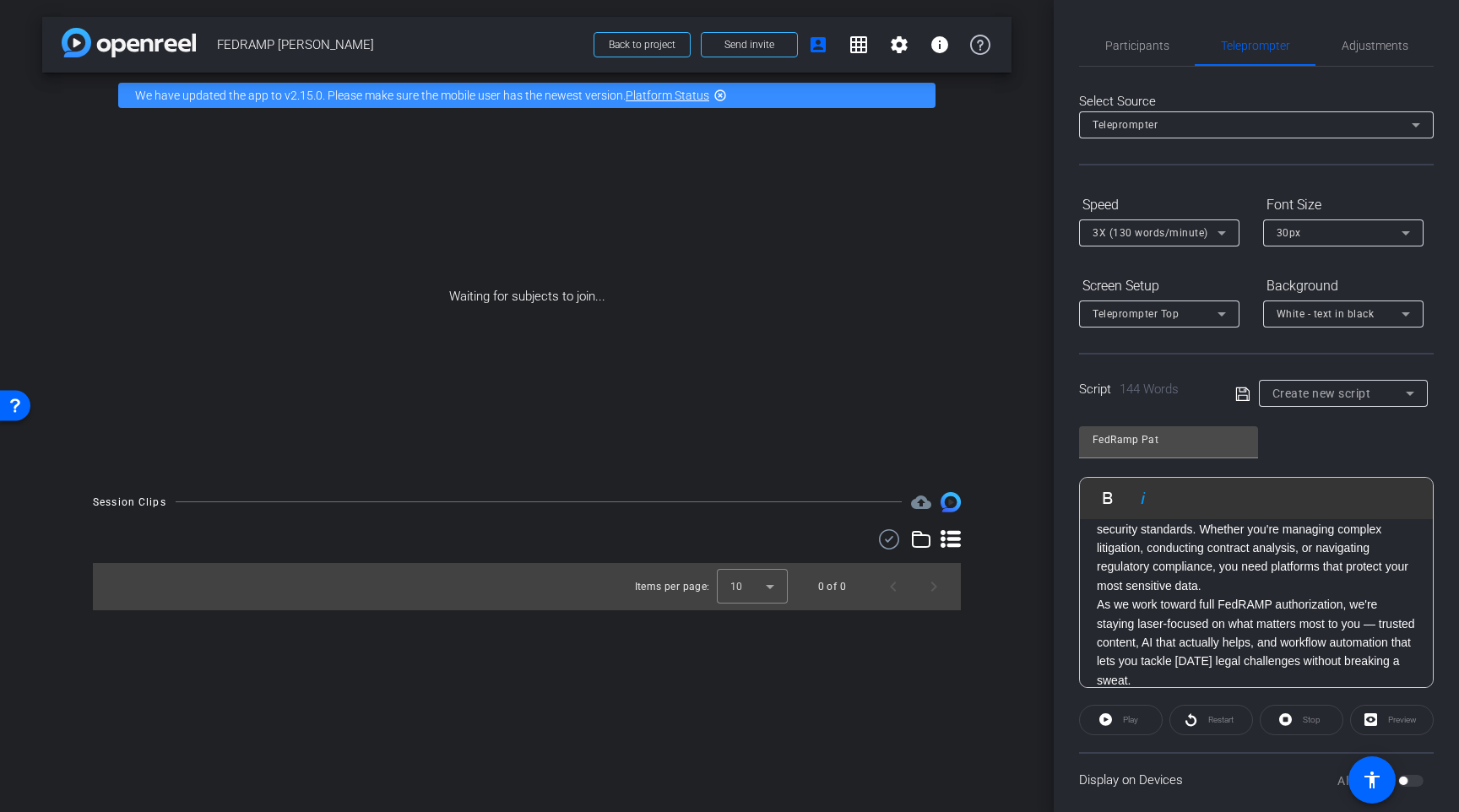
scroll to position [8, 0]
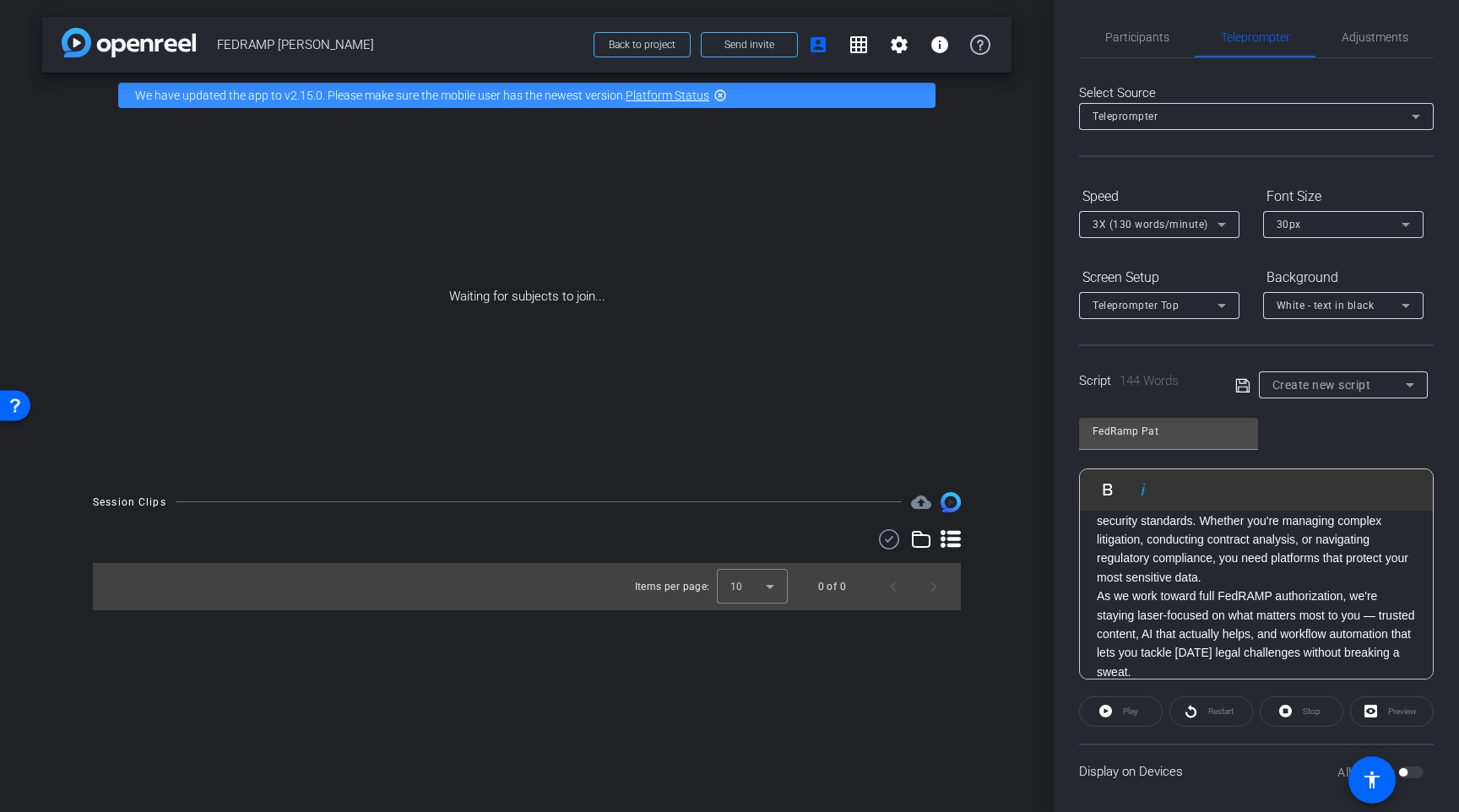
click at [1265, 652] on p "As we work toward full FedRAMP authorization, we're staying laser-focused on wh…" at bounding box center [1256, 633] width 319 height 95
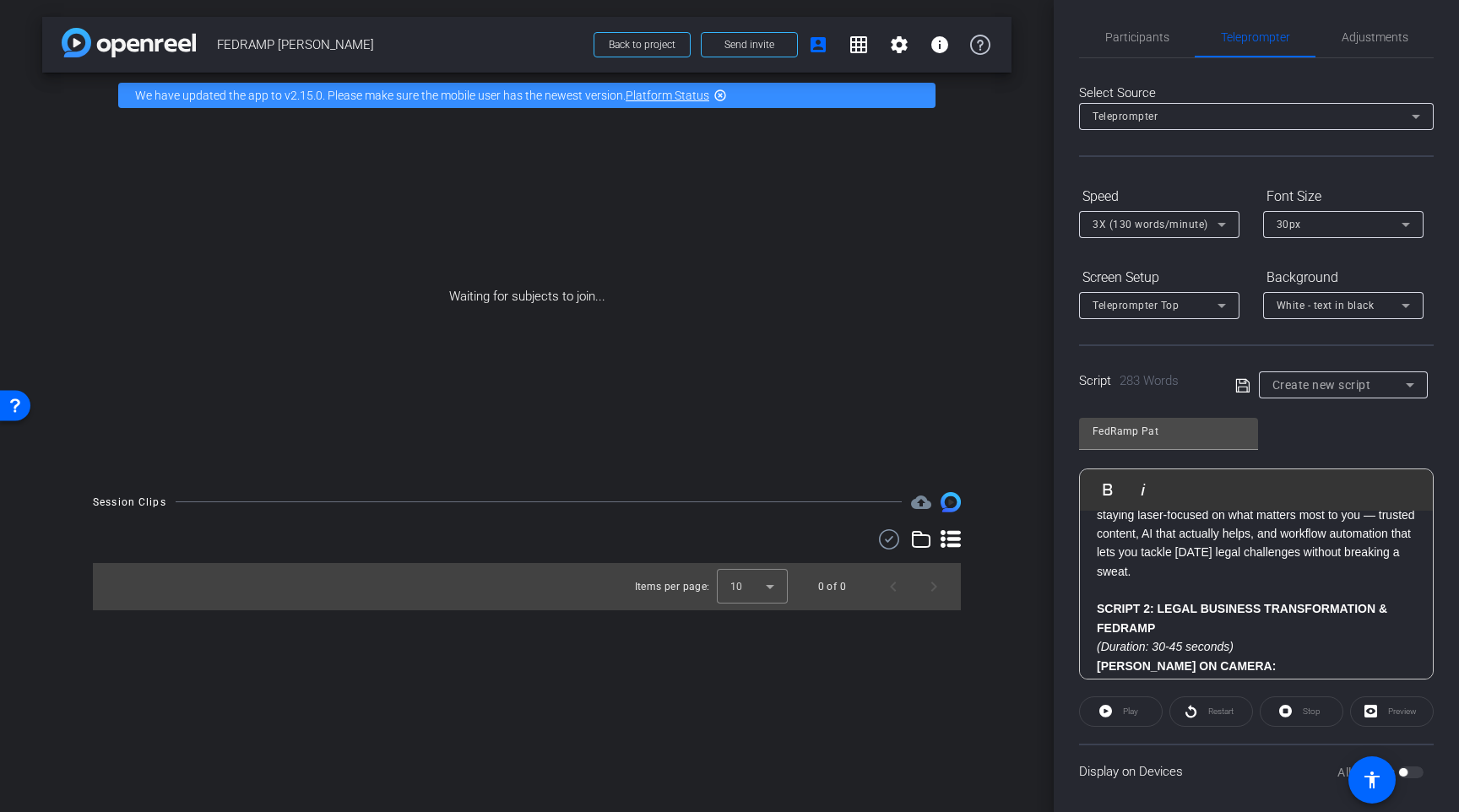
scroll to position [361, 0]
click at [1191, 612] on p "SCRIPT 2: LEGAL BUSINESS TRANSFORMATION & FEDRAMP" at bounding box center [1256, 619] width 319 height 38
drag, startPoint x: 1270, startPoint y: 640, endPoint x: 1064, endPoint y: 650, distance: 206.2
click at [1064, 650] on div "Participants Teleprompter Adjustments Raymond Hemson Director Everyone 0 Mark a…" at bounding box center [1256, 406] width 405 height 812
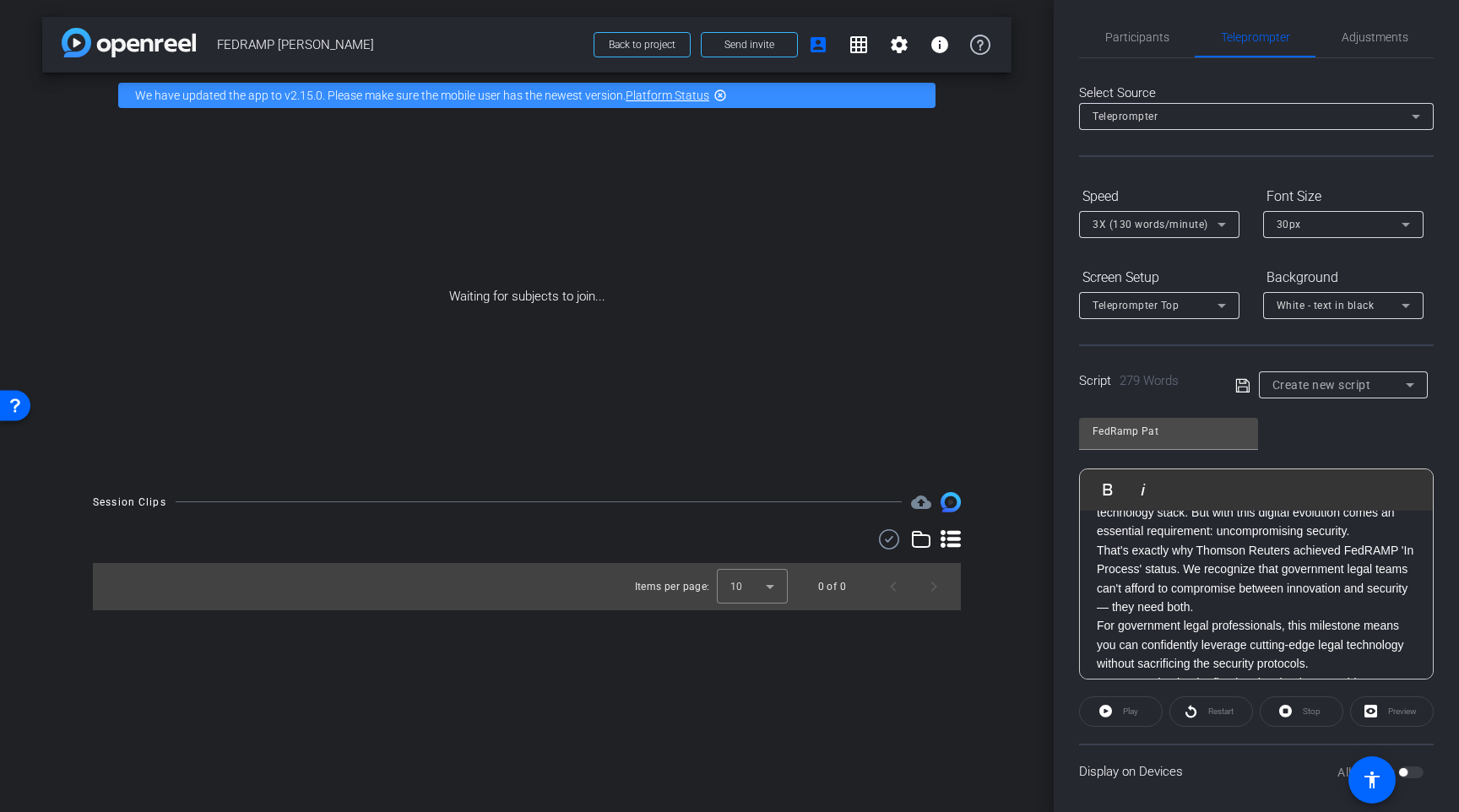
scroll to position [696, 0]
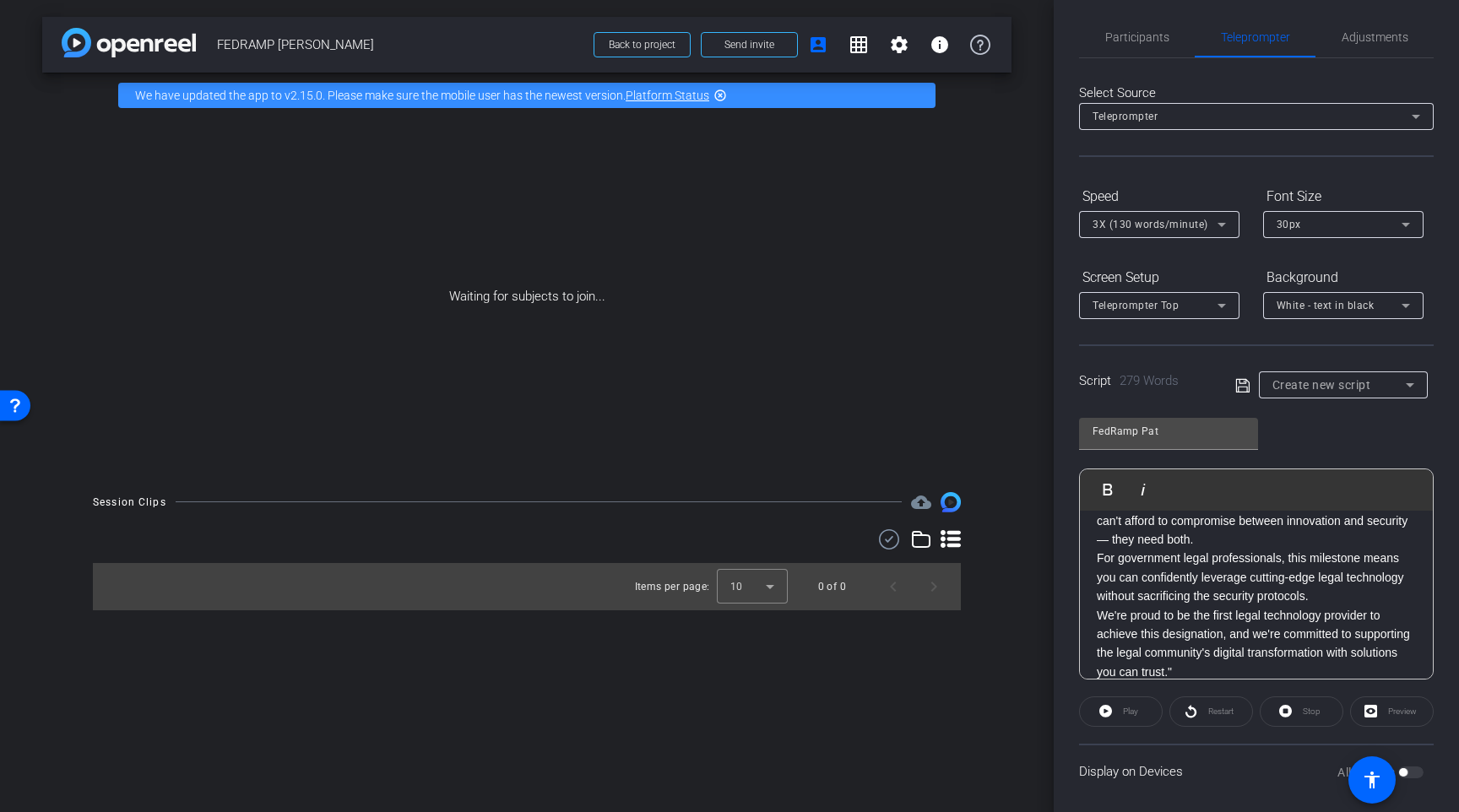
click at [1231, 655] on p "We're proud to be the first legal technology provider to achieve this designati…" at bounding box center [1256, 644] width 319 height 76
click at [1239, 388] on icon at bounding box center [1242, 386] width 15 height 20
